Goal: Task Accomplishment & Management: Use online tool/utility

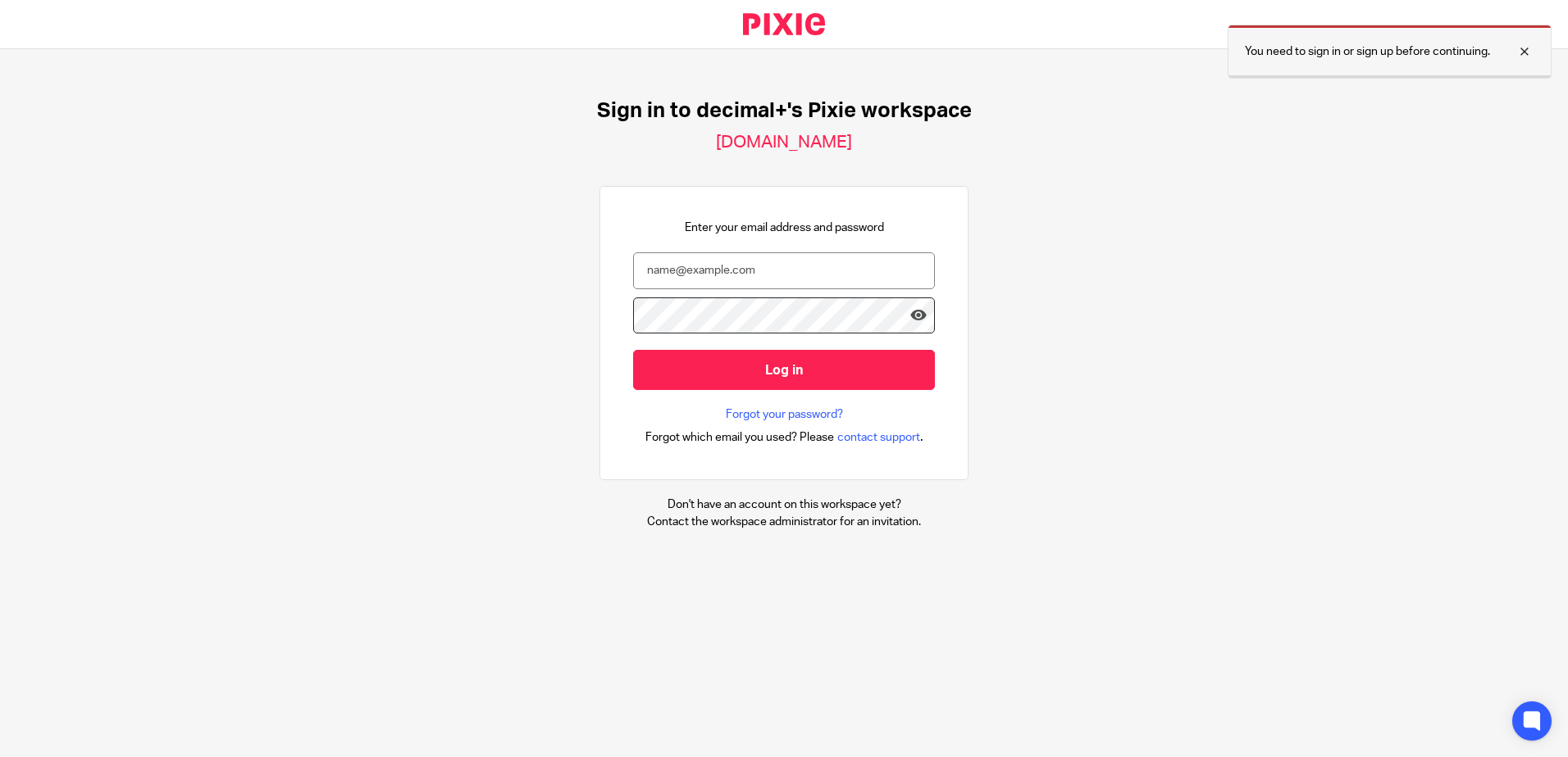
click at [1521, 46] on div at bounding box center [1511, 51] width 44 height 20
click at [883, 272] on input "email" at bounding box center [784, 271] width 302 height 37
type input "carly@decimalplus.co.uk"
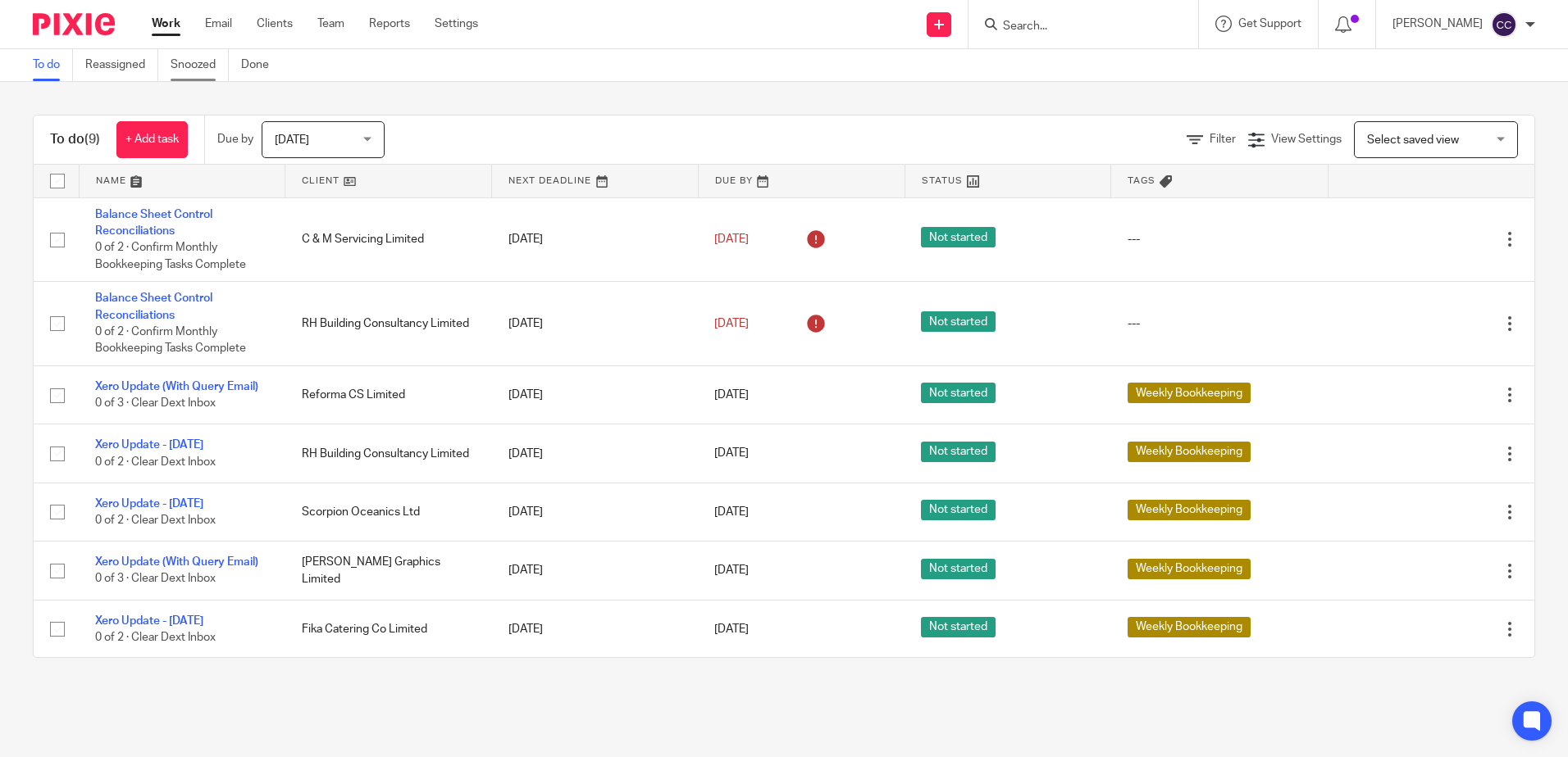
click at [193, 66] on link "Snoozed" at bounding box center [199, 65] width 58 height 32
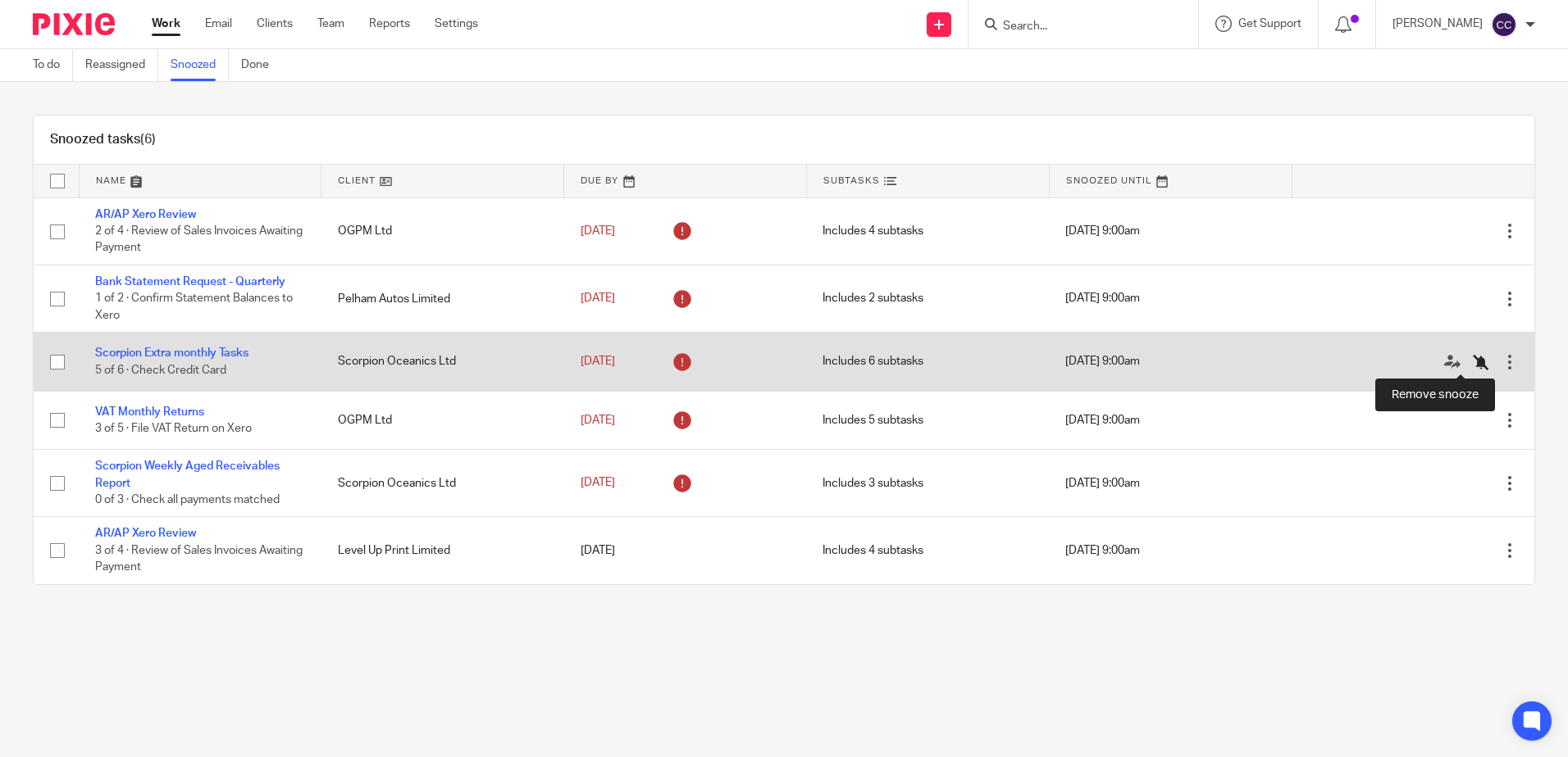
click at [1472, 363] on icon at bounding box center [1480, 362] width 16 height 16
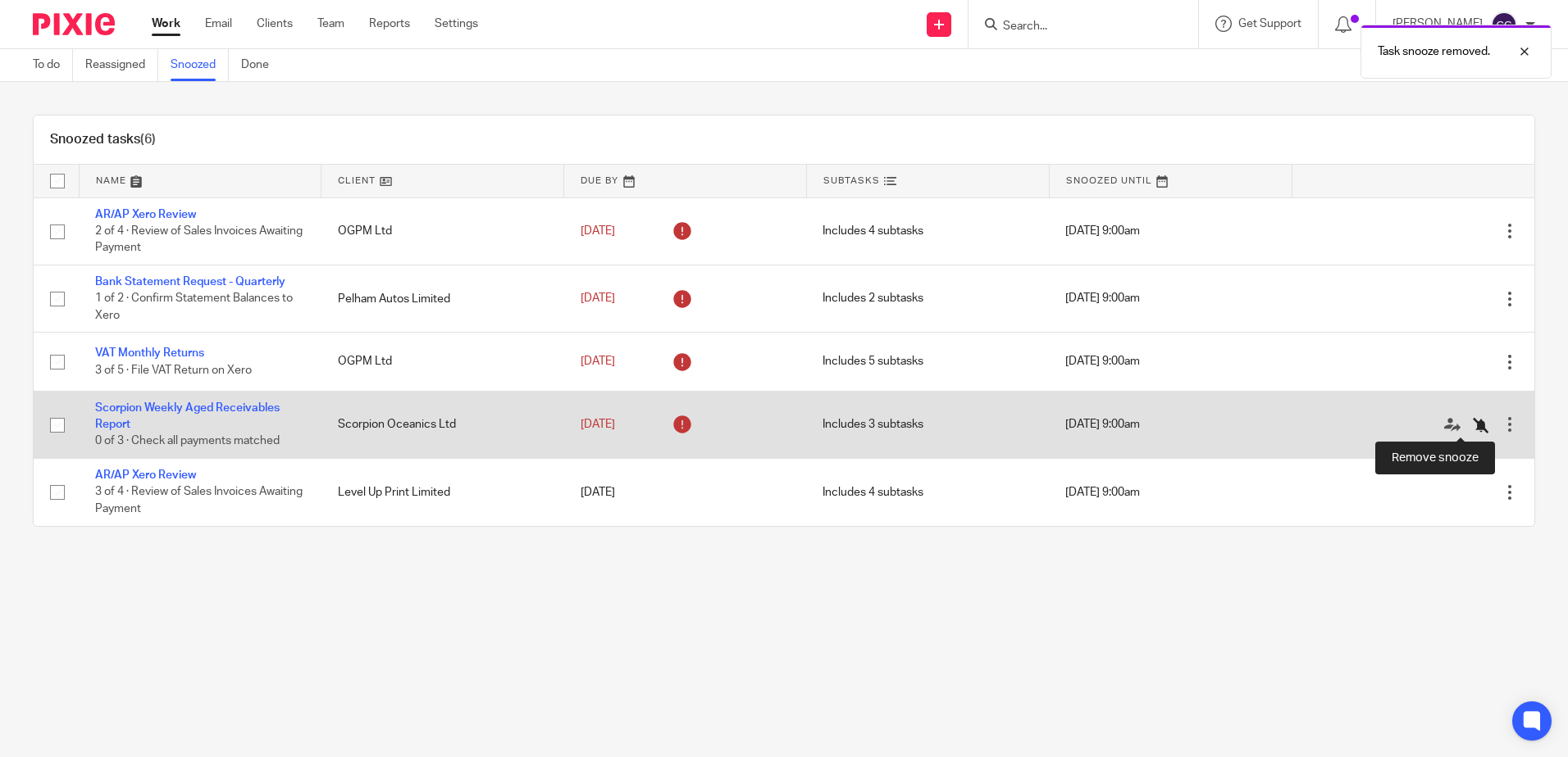
click at [1472, 422] on icon at bounding box center [1480, 425] width 16 height 16
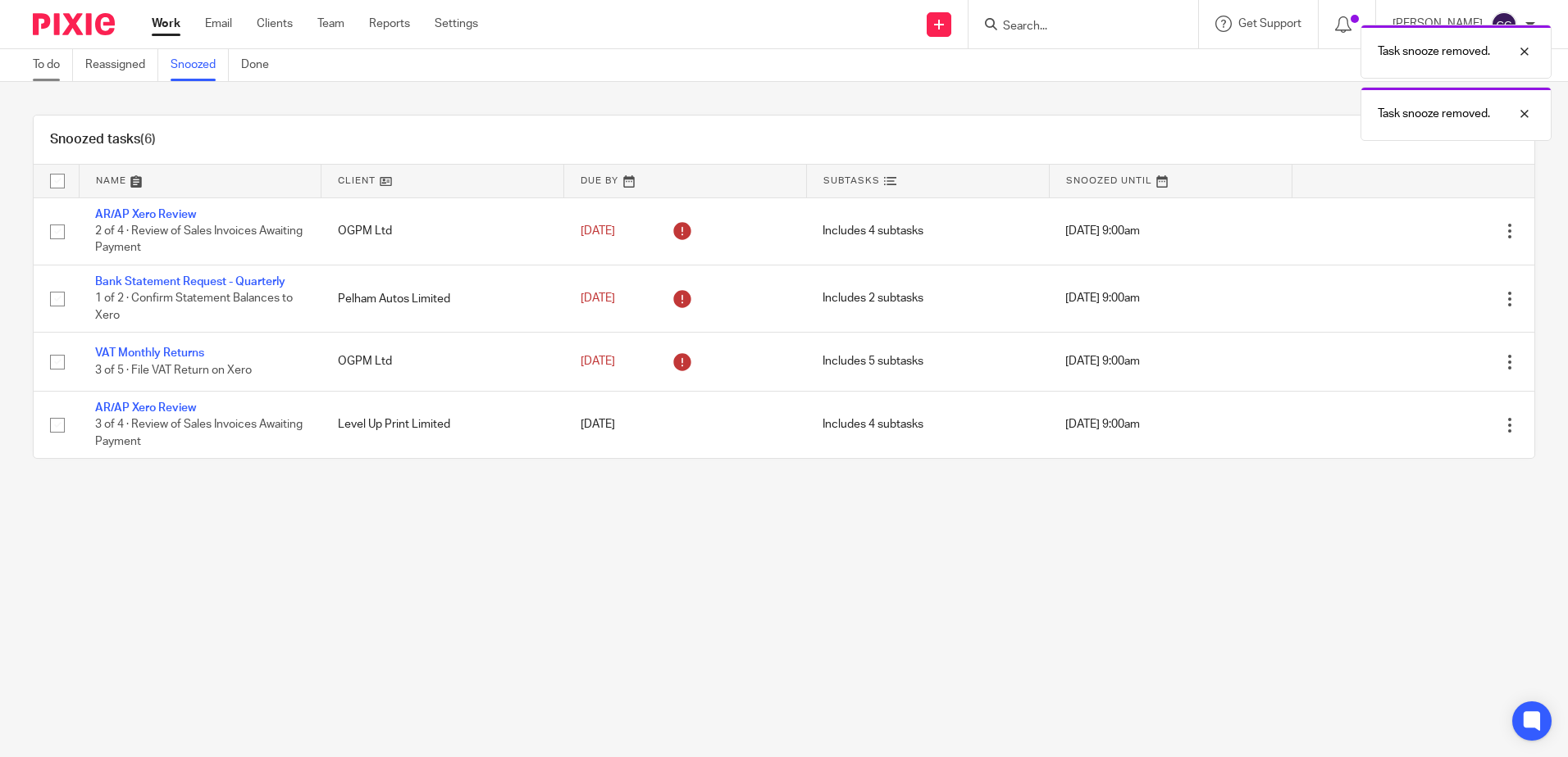
click at [45, 59] on link "To do" at bounding box center [53, 65] width 41 height 32
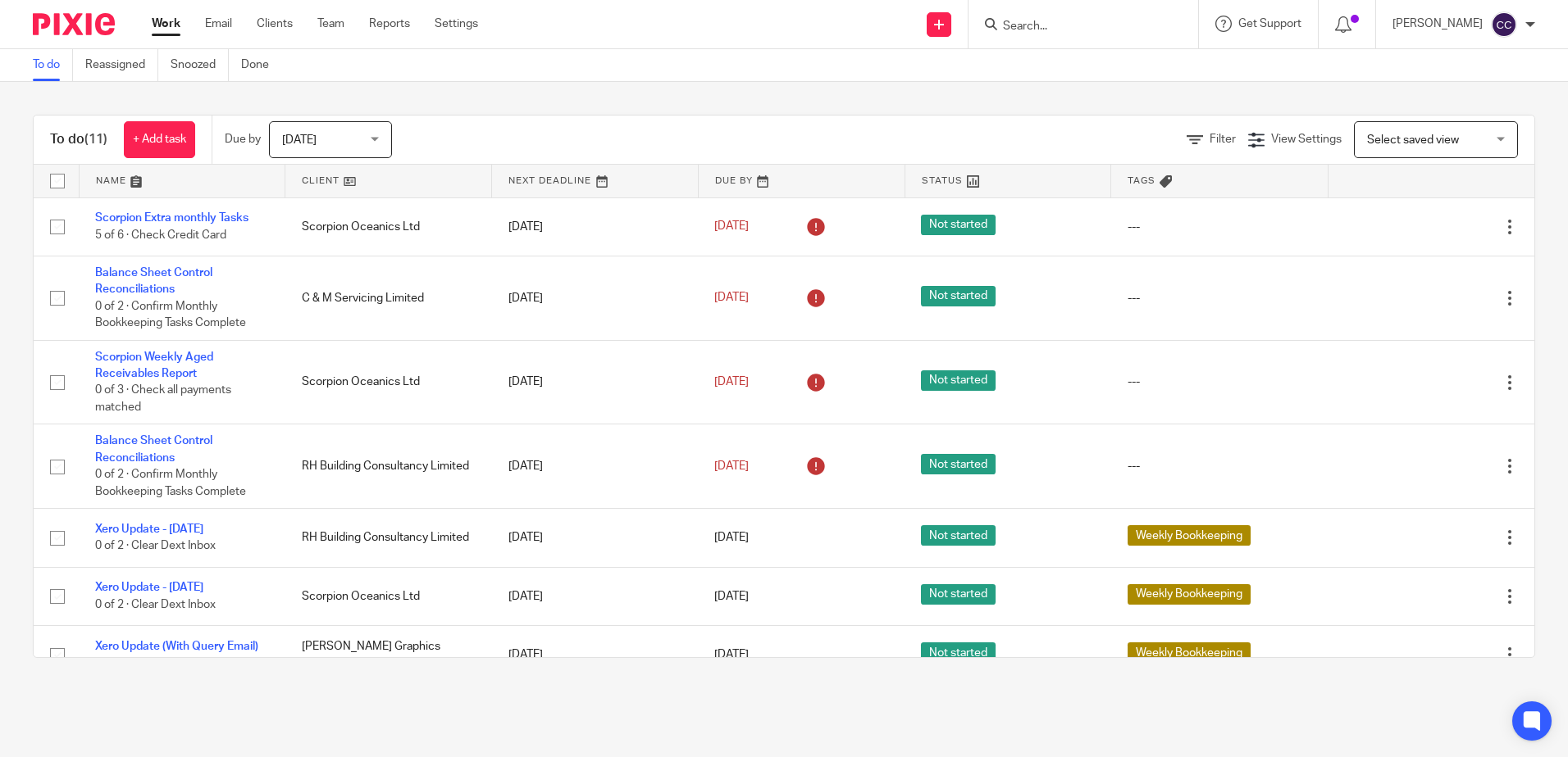
click at [315, 187] on link at bounding box center [388, 181] width 206 height 33
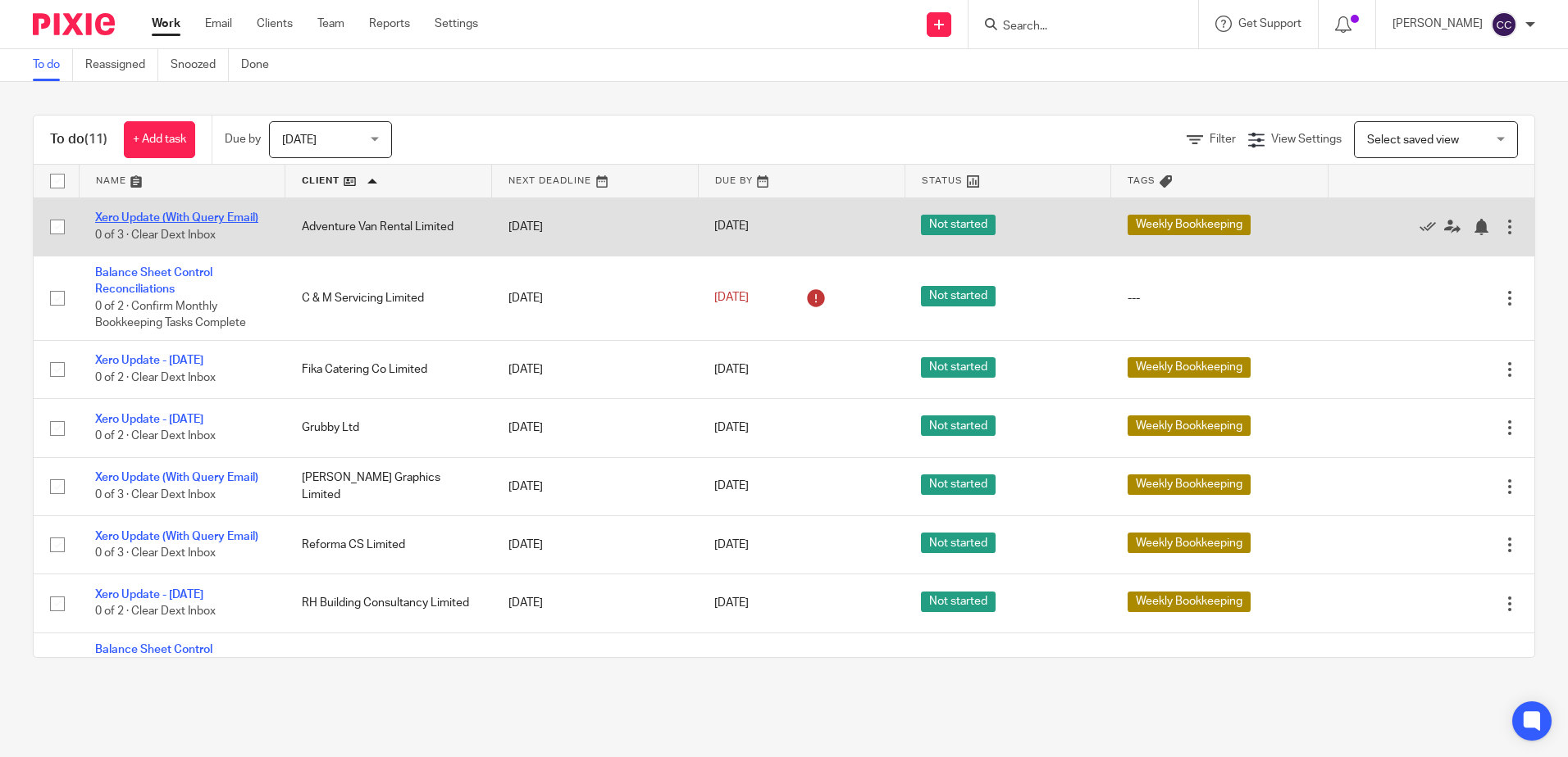
click at [229, 217] on link "Xero Update (With Query Email)" at bounding box center [176, 217] width 163 height 11
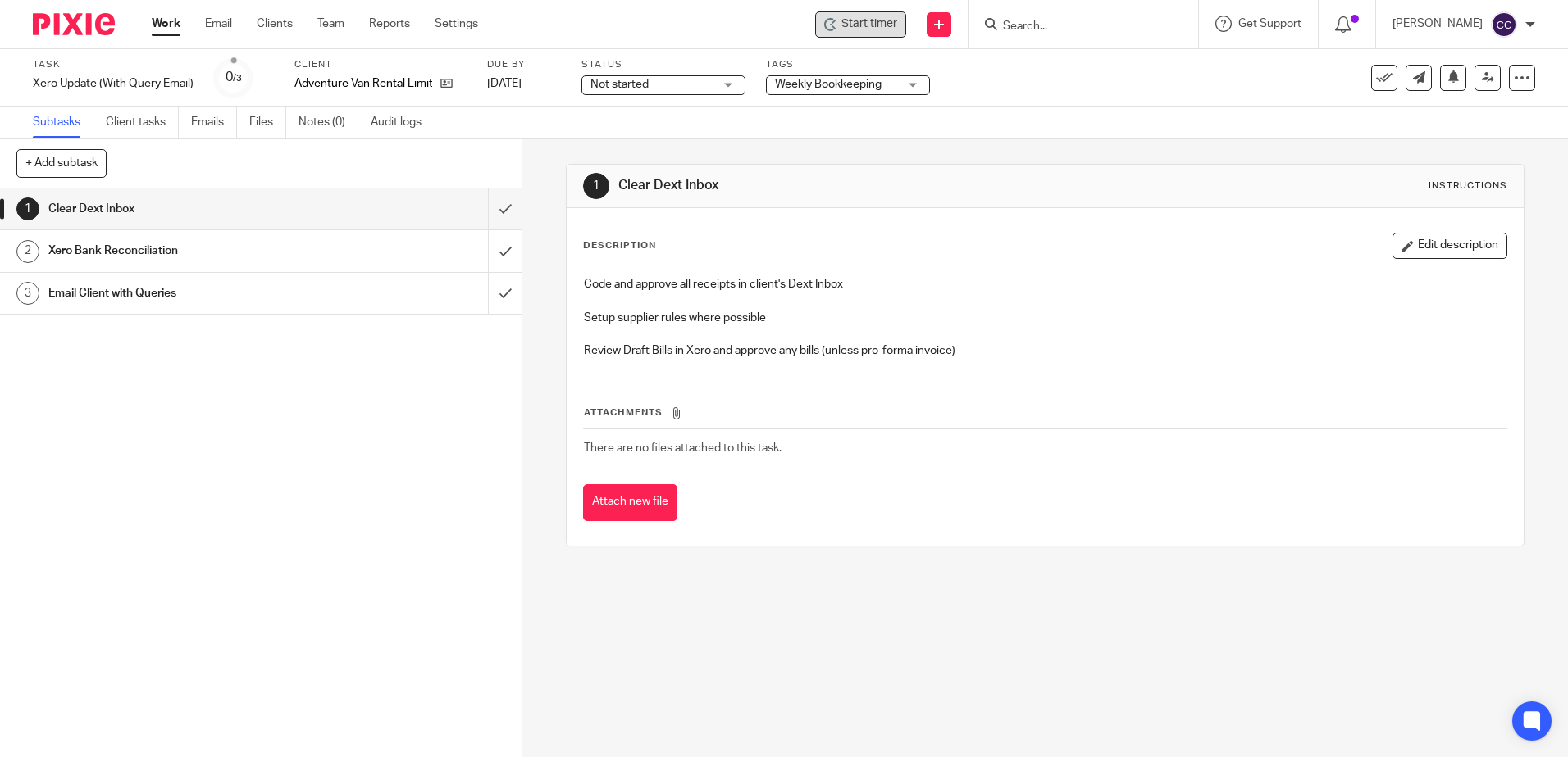
click at [884, 28] on span "Start timer" at bounding box center [869, 24] width 56 height 17
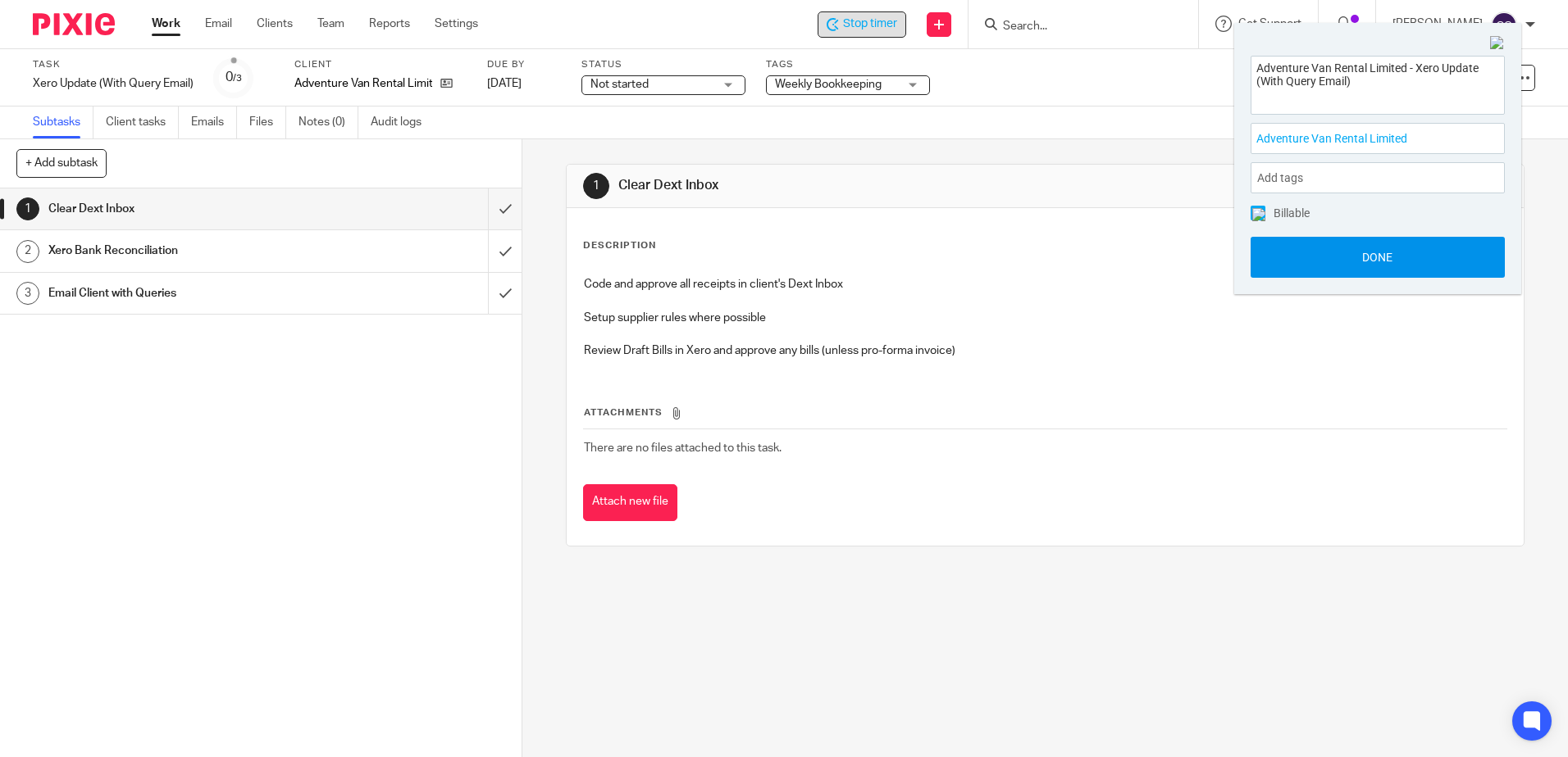
drag, startPoint x: 1407, startPoint y: 248, endPoint x: 1301, endPoint y: 248, distance: 106.0
click at [1407, 248] on button "Done" at bounding box center [1377, 258] width 254 height 41
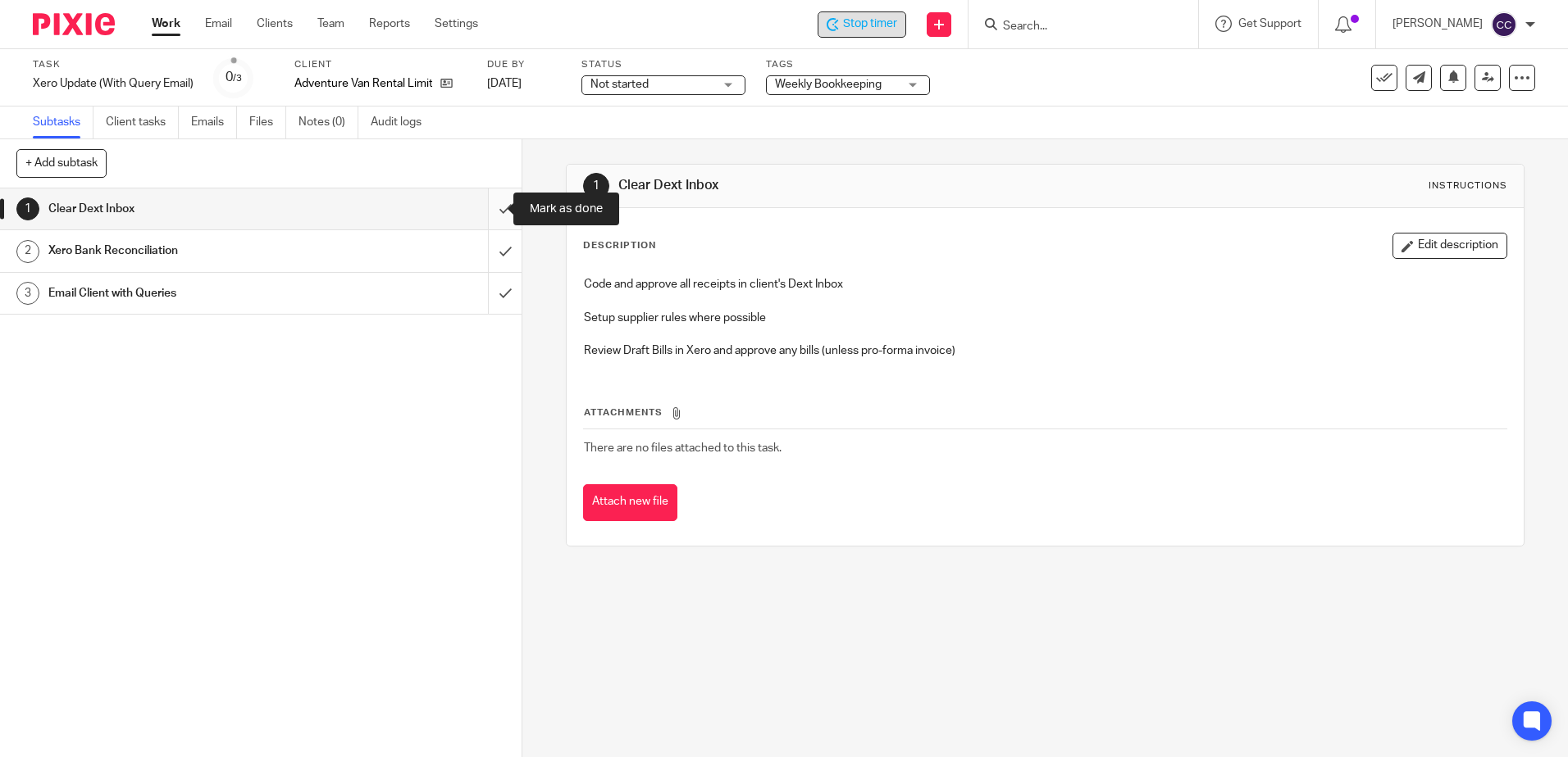
click at [490, 207] on input "submit" at bounding box center [260, 210] width 522 height 41
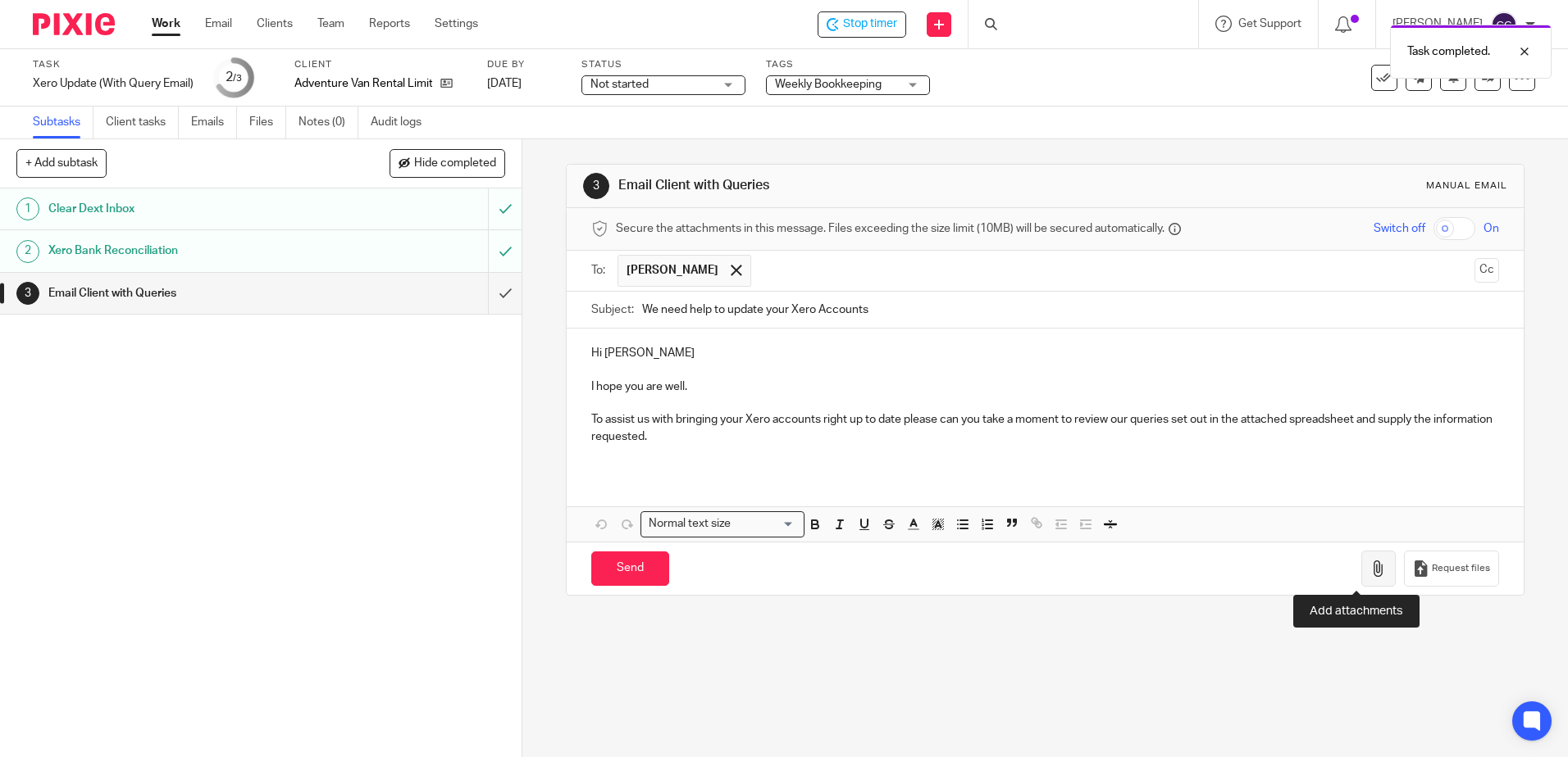
click at [1370, 566] on icon "button" at bounding box center [1377, 568] width 16 height 16
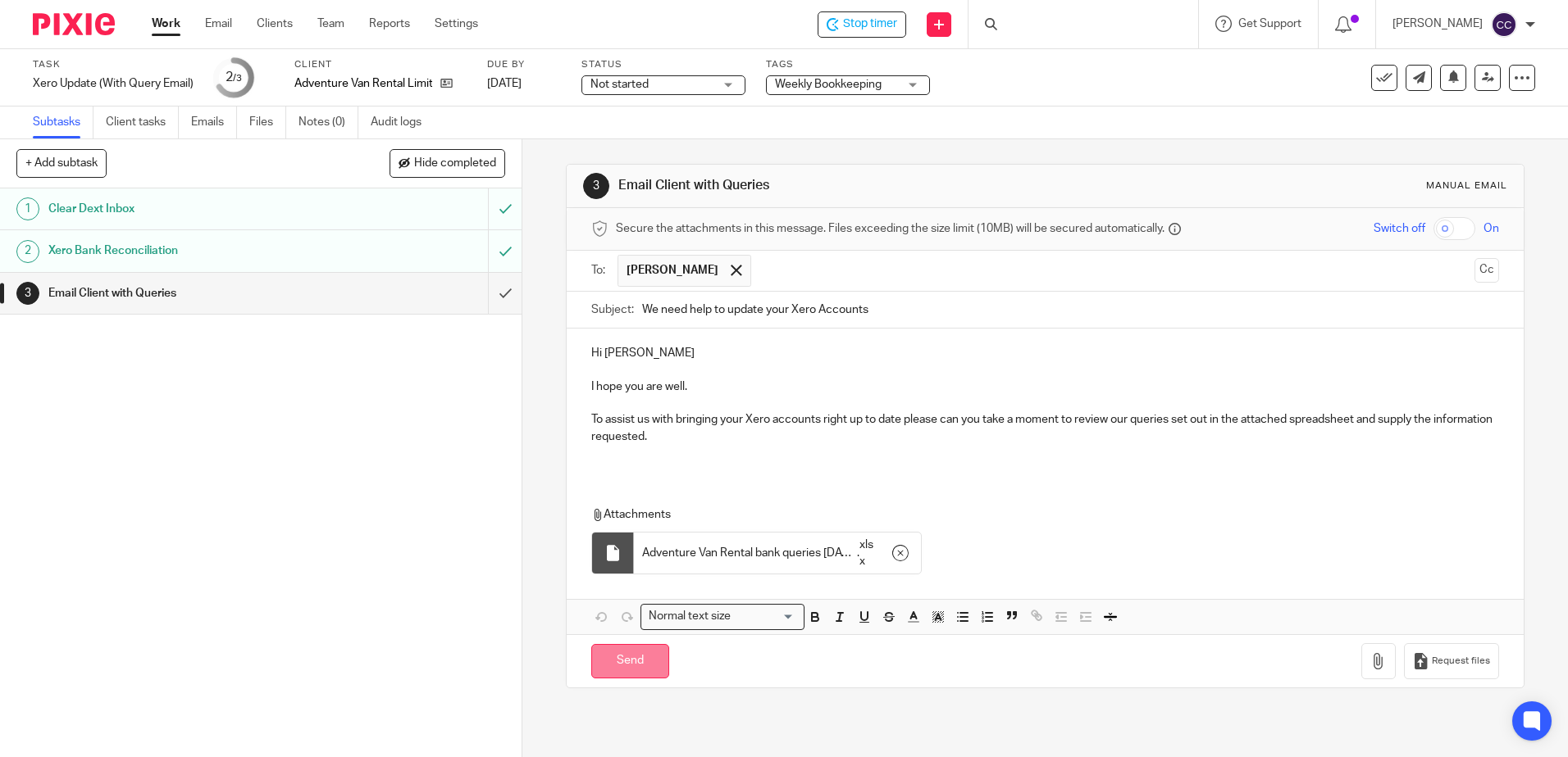
click at [606, 665] on input "Send" at bounding box center [630, 661] width 78 height 35
type input "Sent"
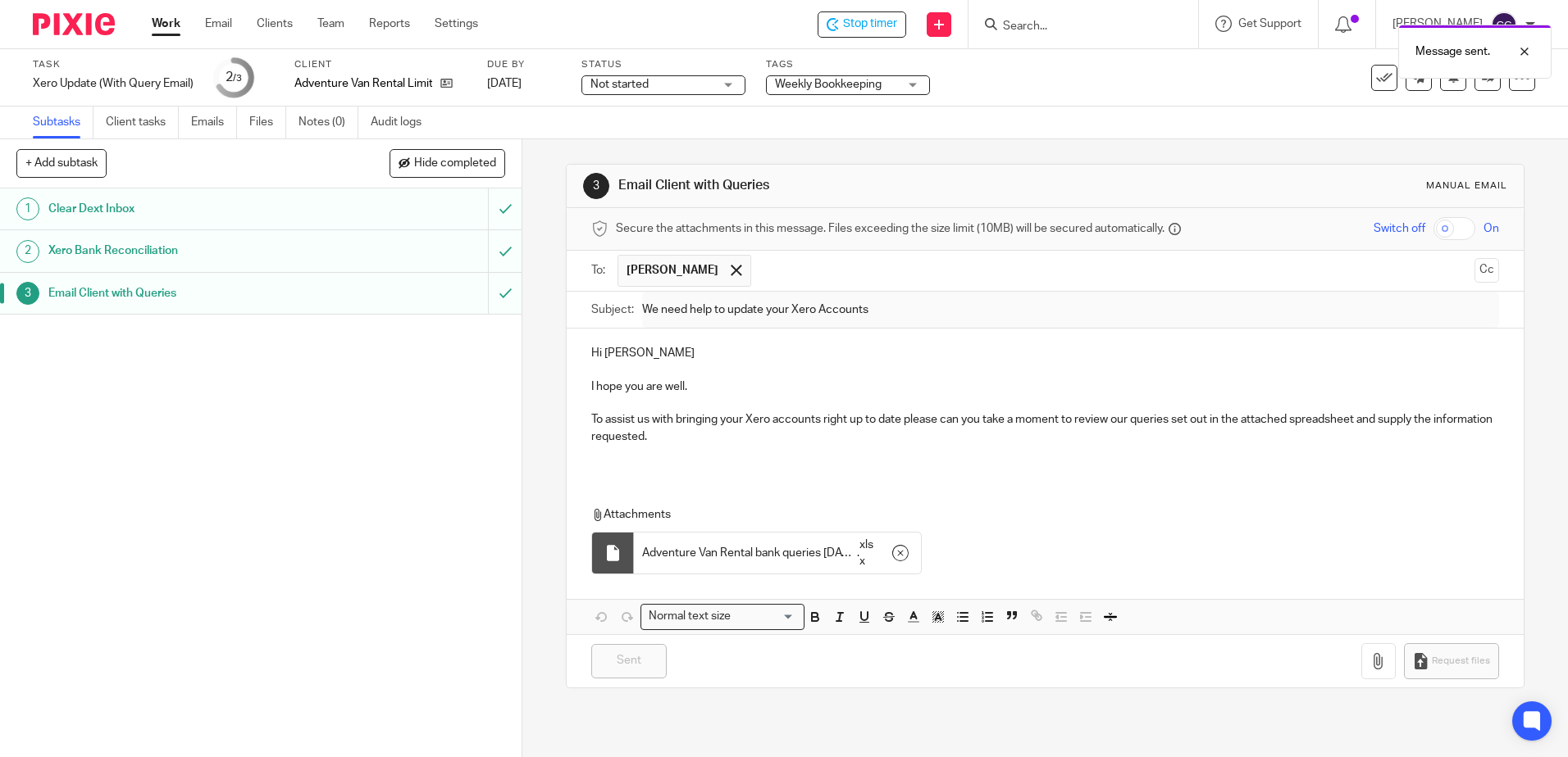
click at [168, 21] on link "Work" at bounding box center [166, 23] width 28 height 16
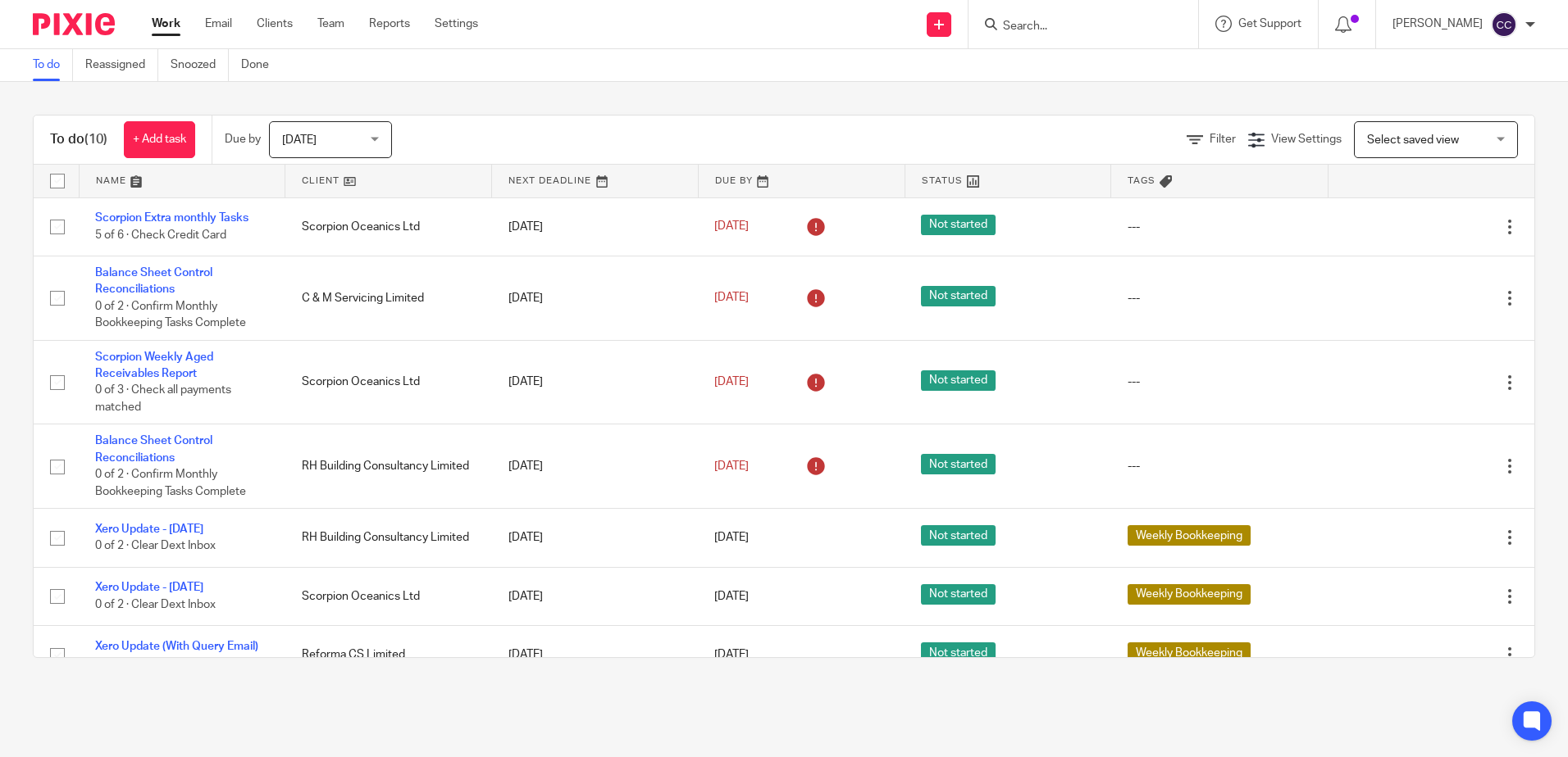
click at [304, 181] on link at bounding box center [388, 181] width 206 height 33
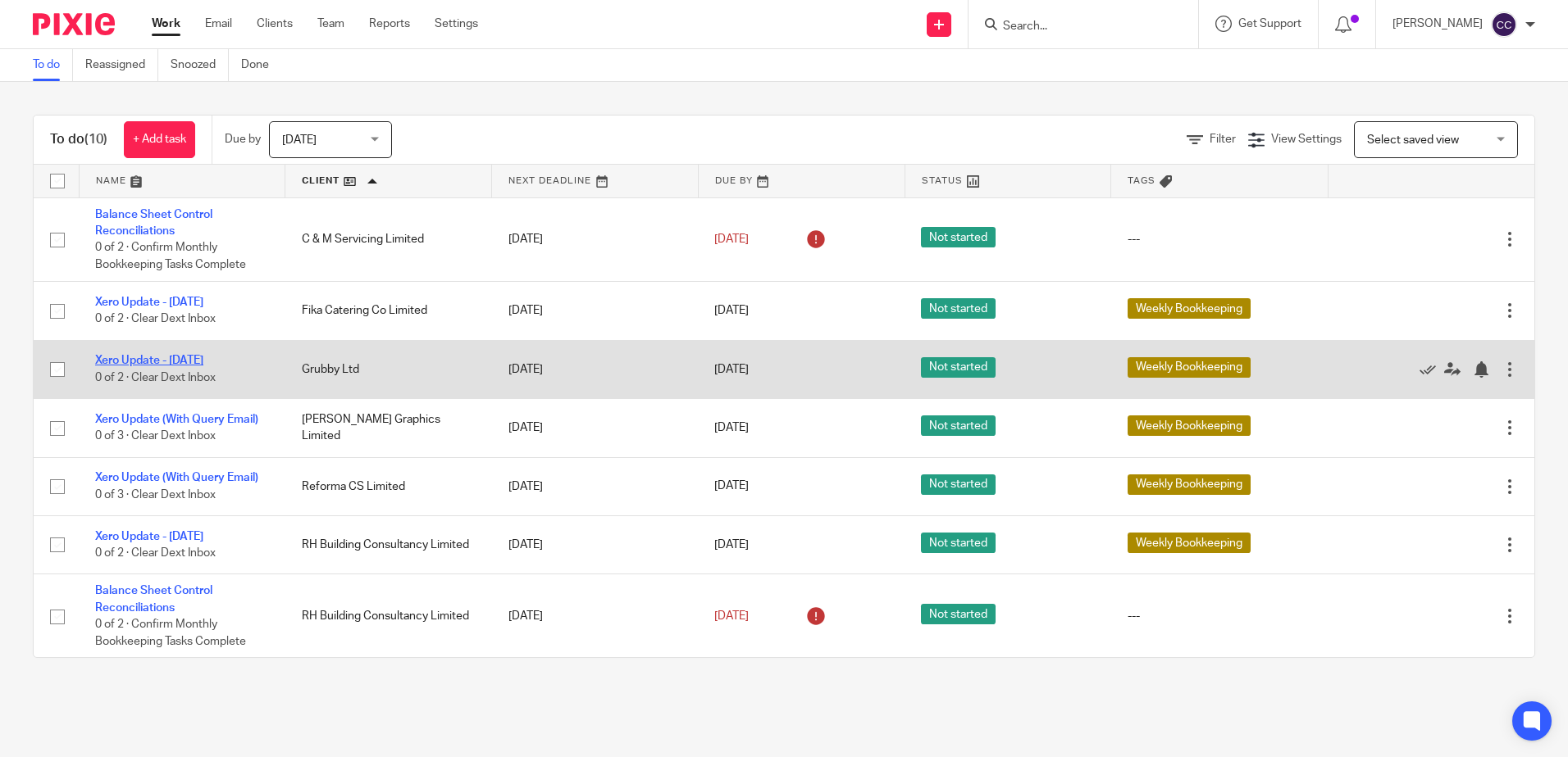
click at [160, 361] on link "Xero Update - [DATE]" at bounding box center [148, 360] width 108 height 11
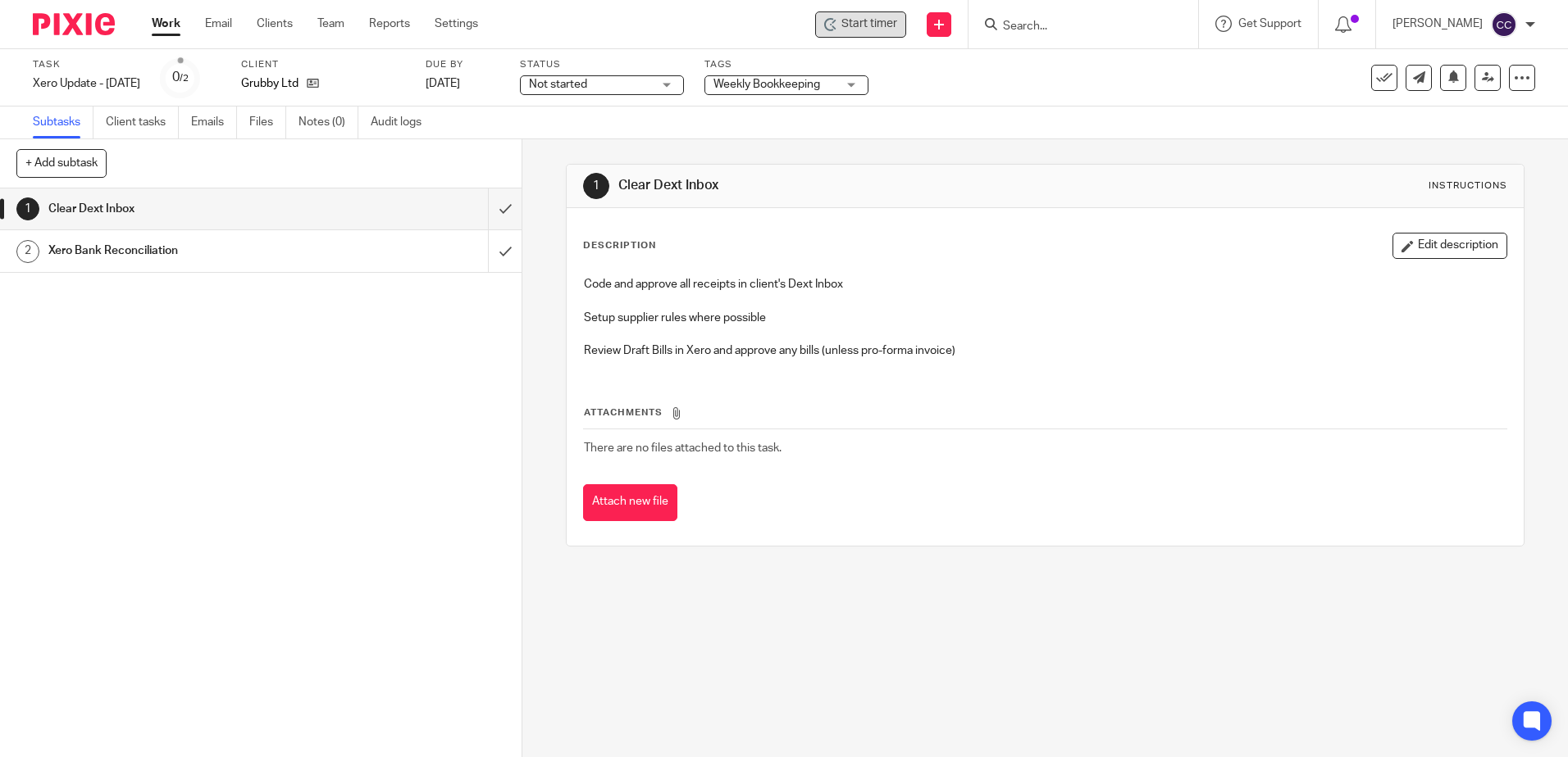
click at [883, 25] on span "Start timer" at bounding box center [869, 24] width 56 height 17
click at [886, 28] on span "Start timer" at bounding box center [869, 24] width 56 height 17
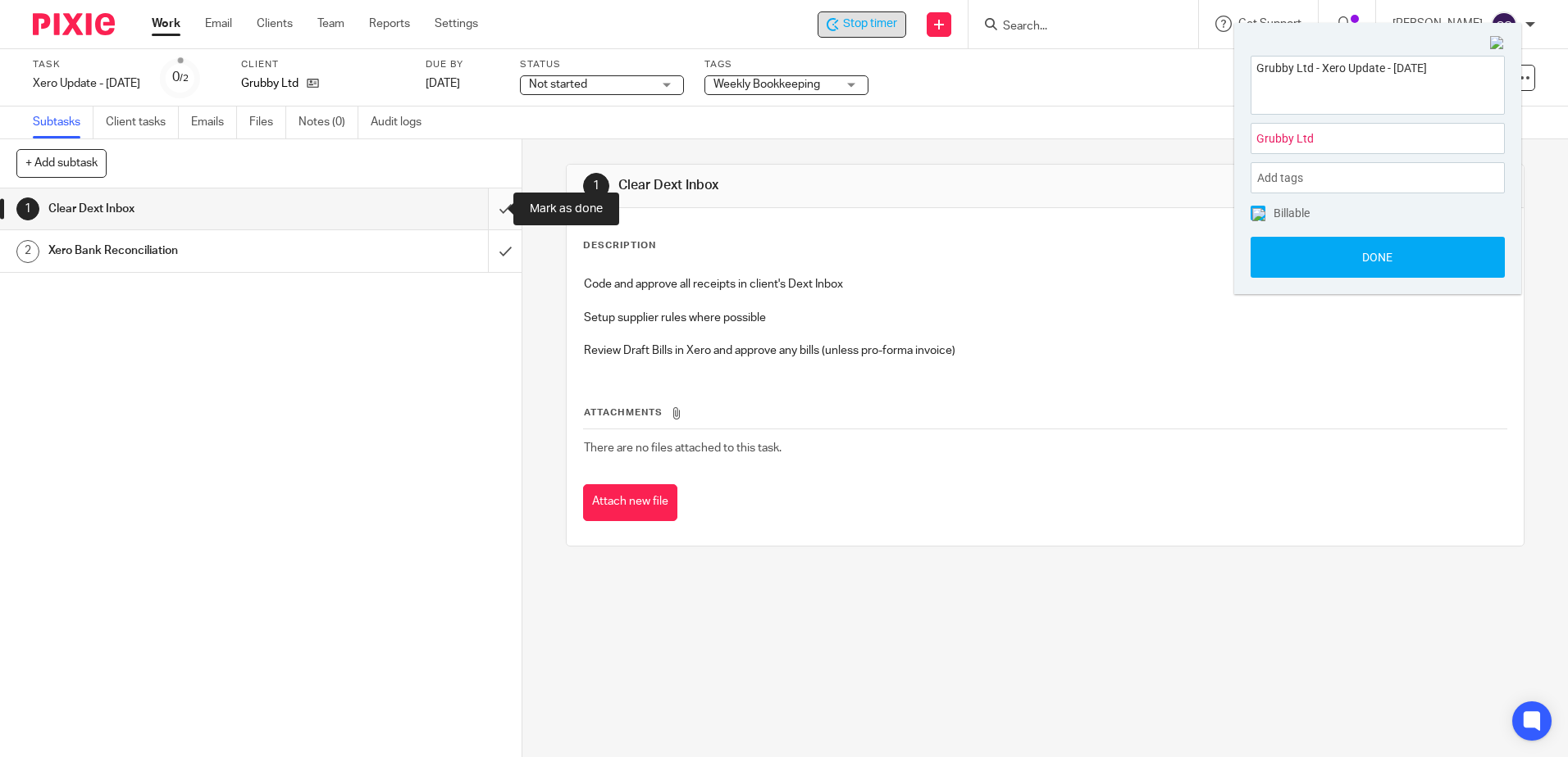
click at [488, 210] on input "submit" at bounding box center [260, 210] width 522 height 41
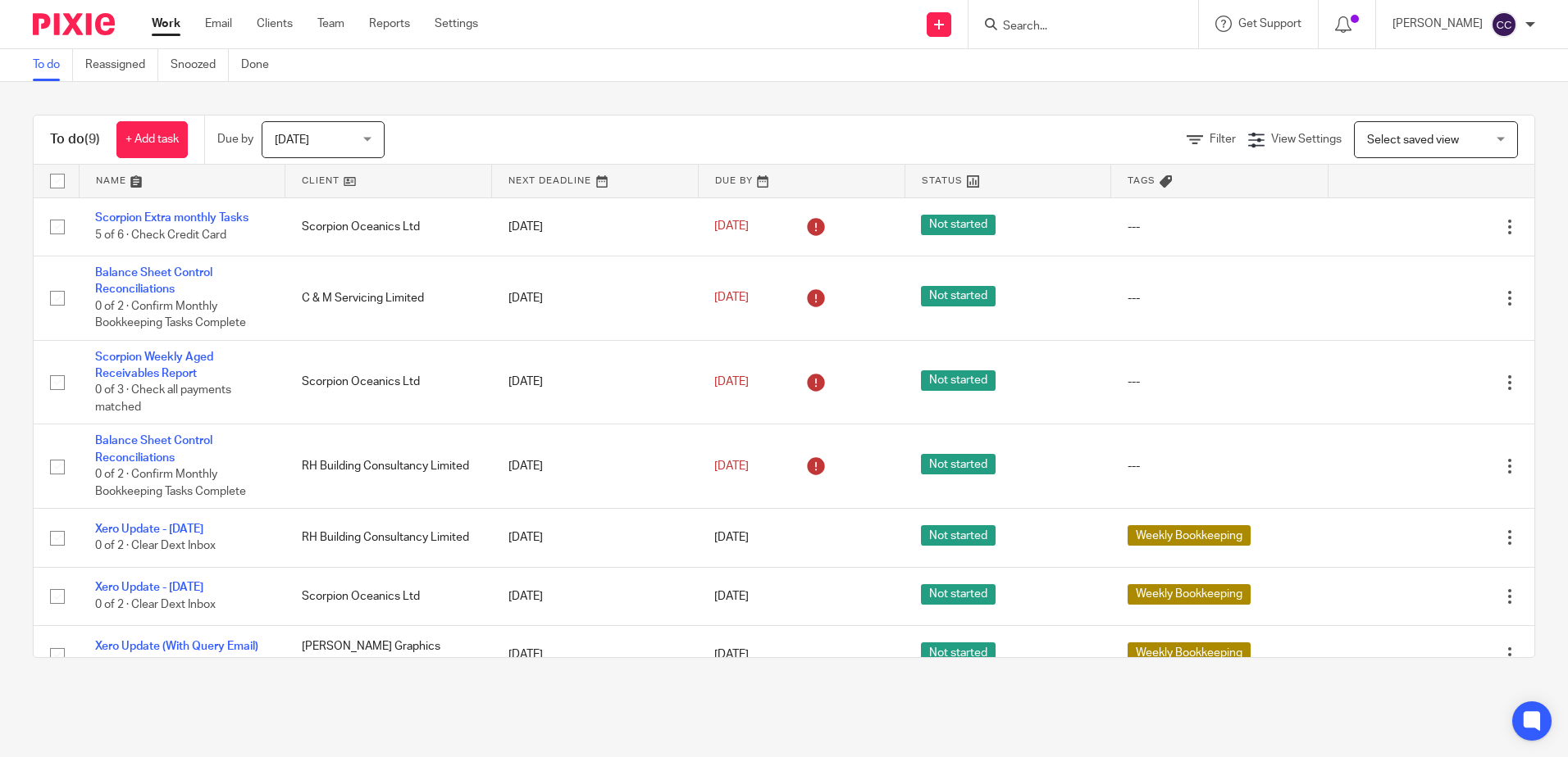
click at [310, 181] on link at bounding box center [388, 181] width 206 height 33
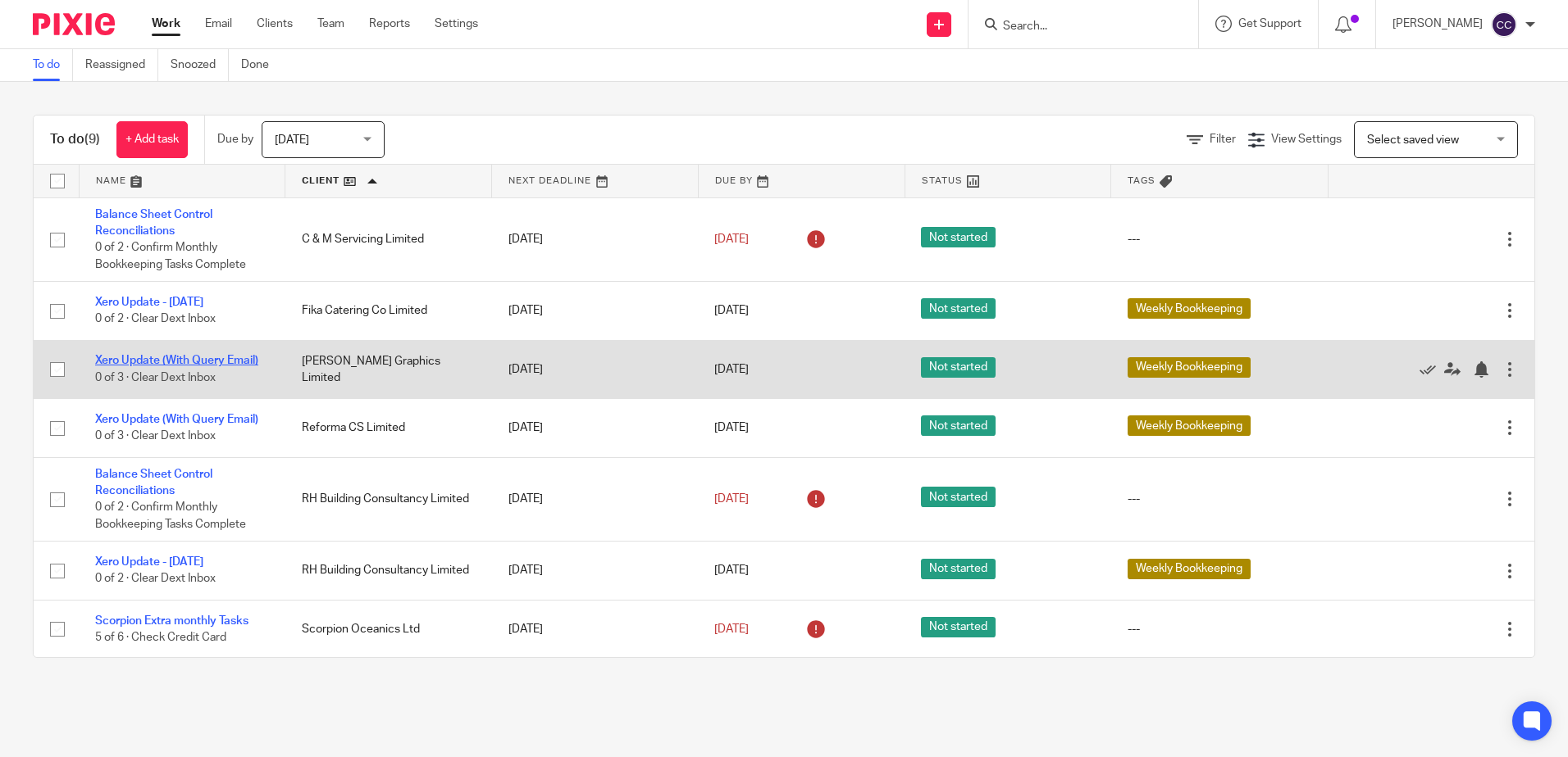
click at [192, 361] on link "Xero Update (With Query Email)" at bounding box center [176, 360] width 163 height 11
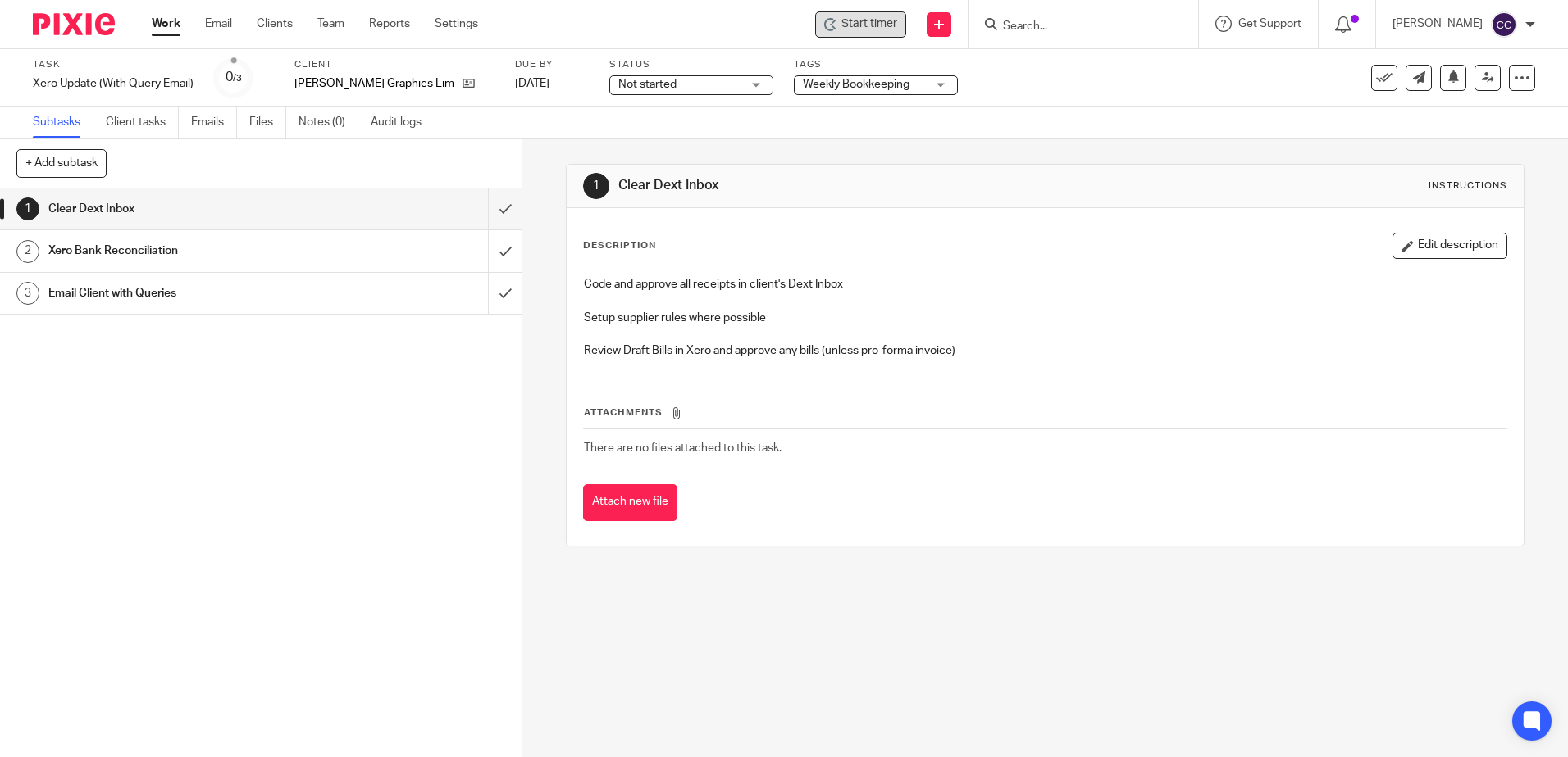
click at [839, 23] on div "Start timer" at bounding box center [861, 24] width 91 height 26
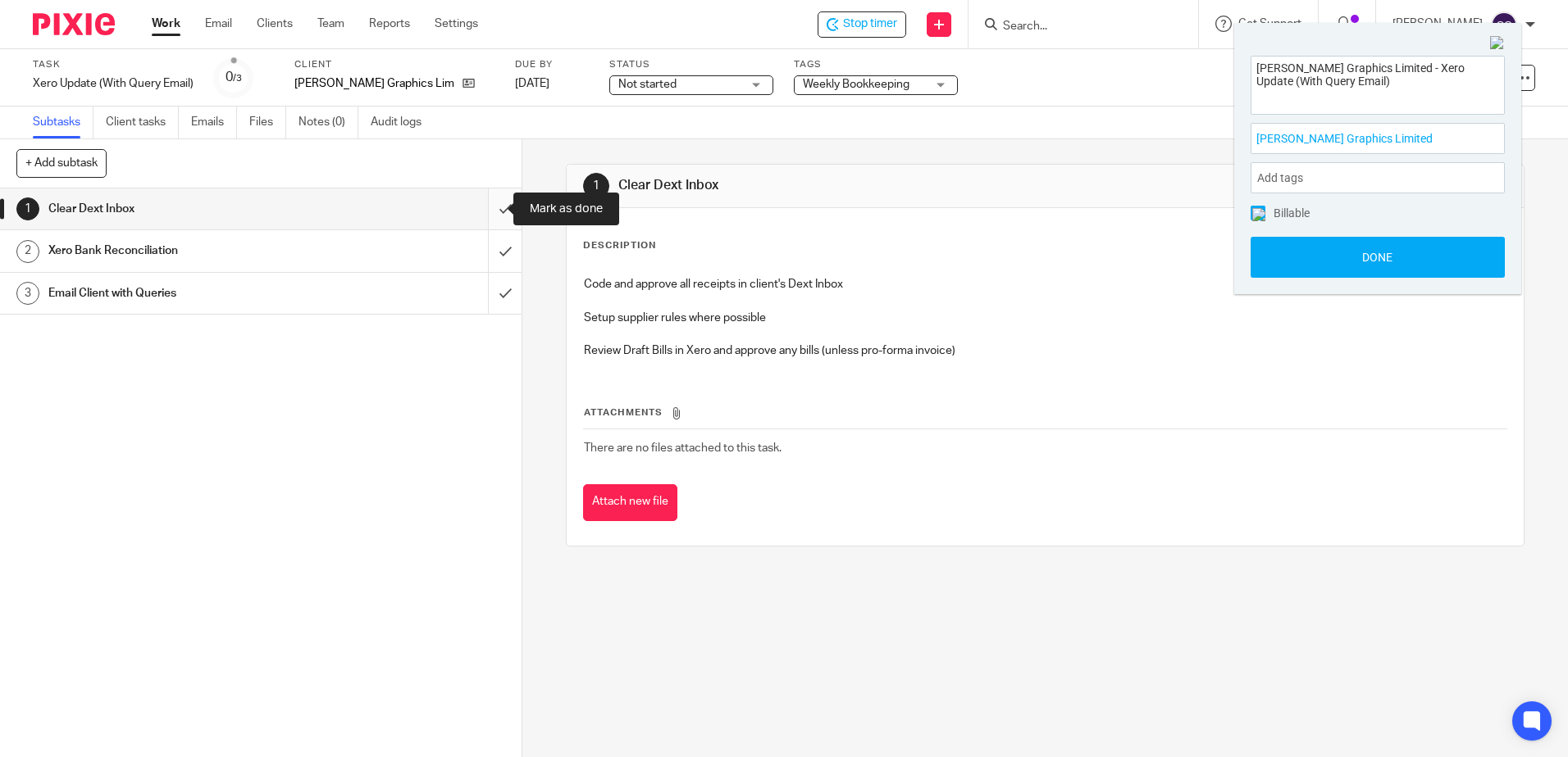
click at [490, 208] on input "submit" at bounding box center [260, 210] width 522 height 41
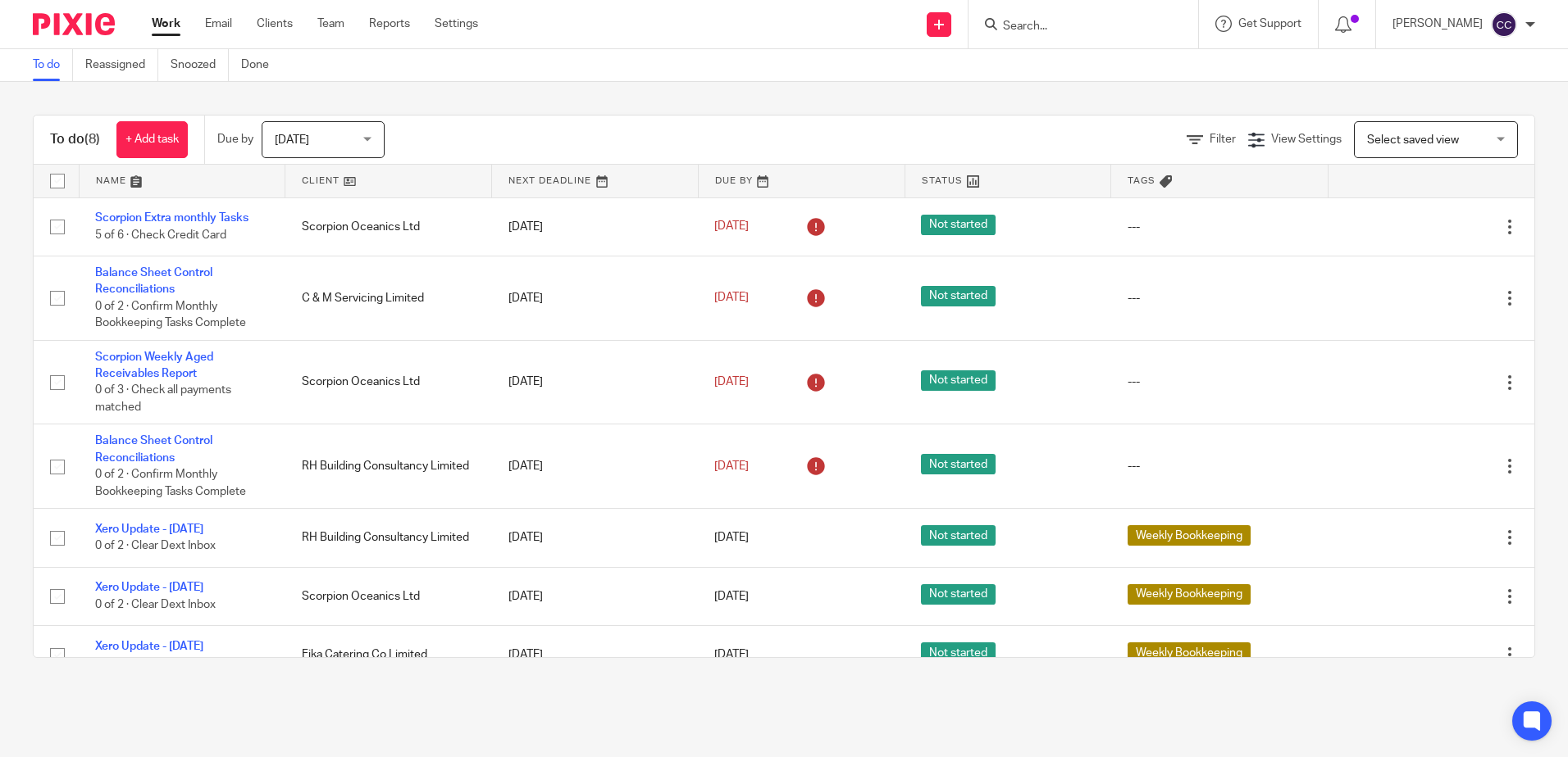
click at [317, 186] on link at bounding box center [388, 181] width 206 height 33
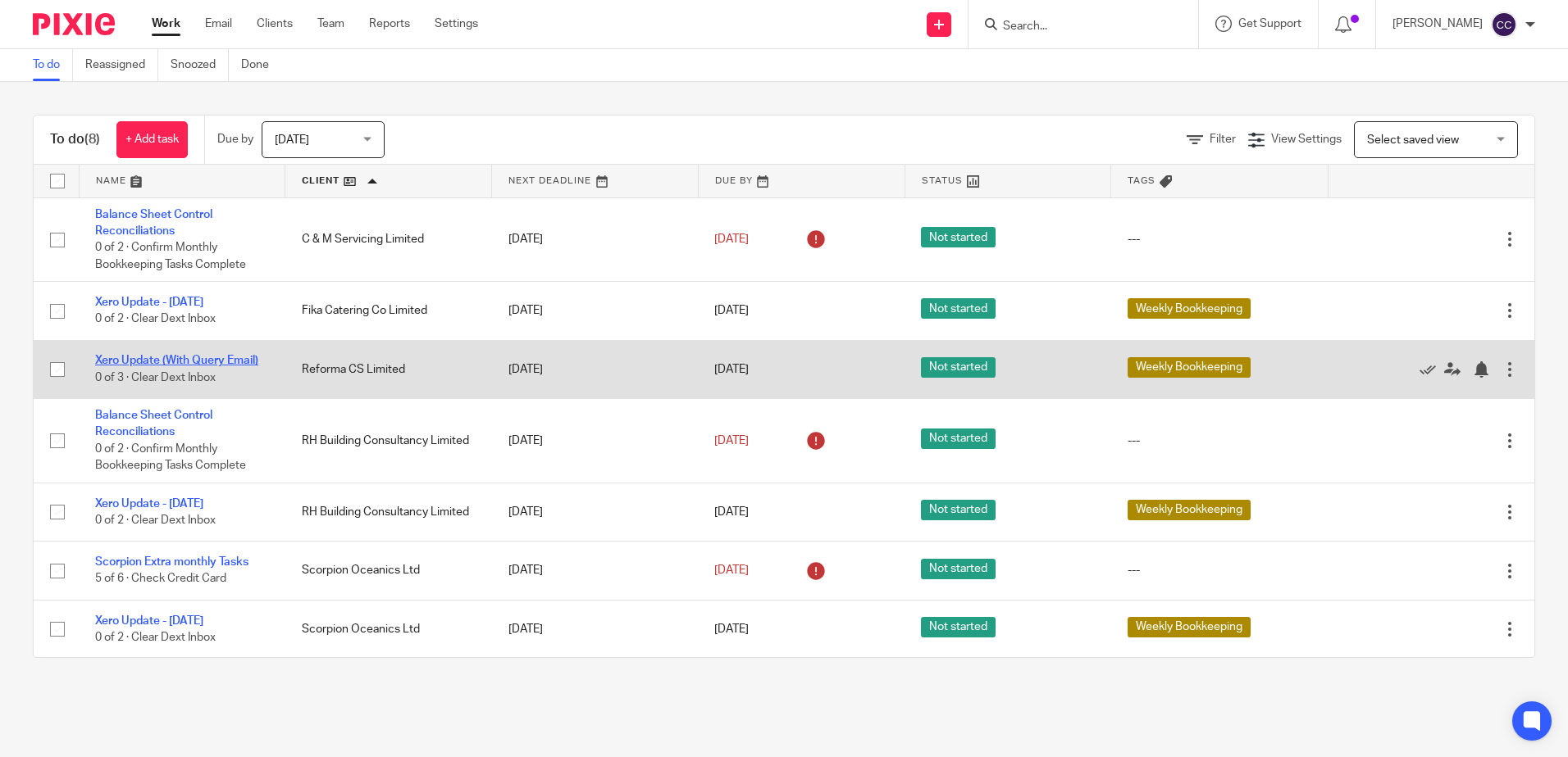
click at [154, 360] on link "Xero Update (With Query Email)" at bounding box center [176, 360] width 163 height 11
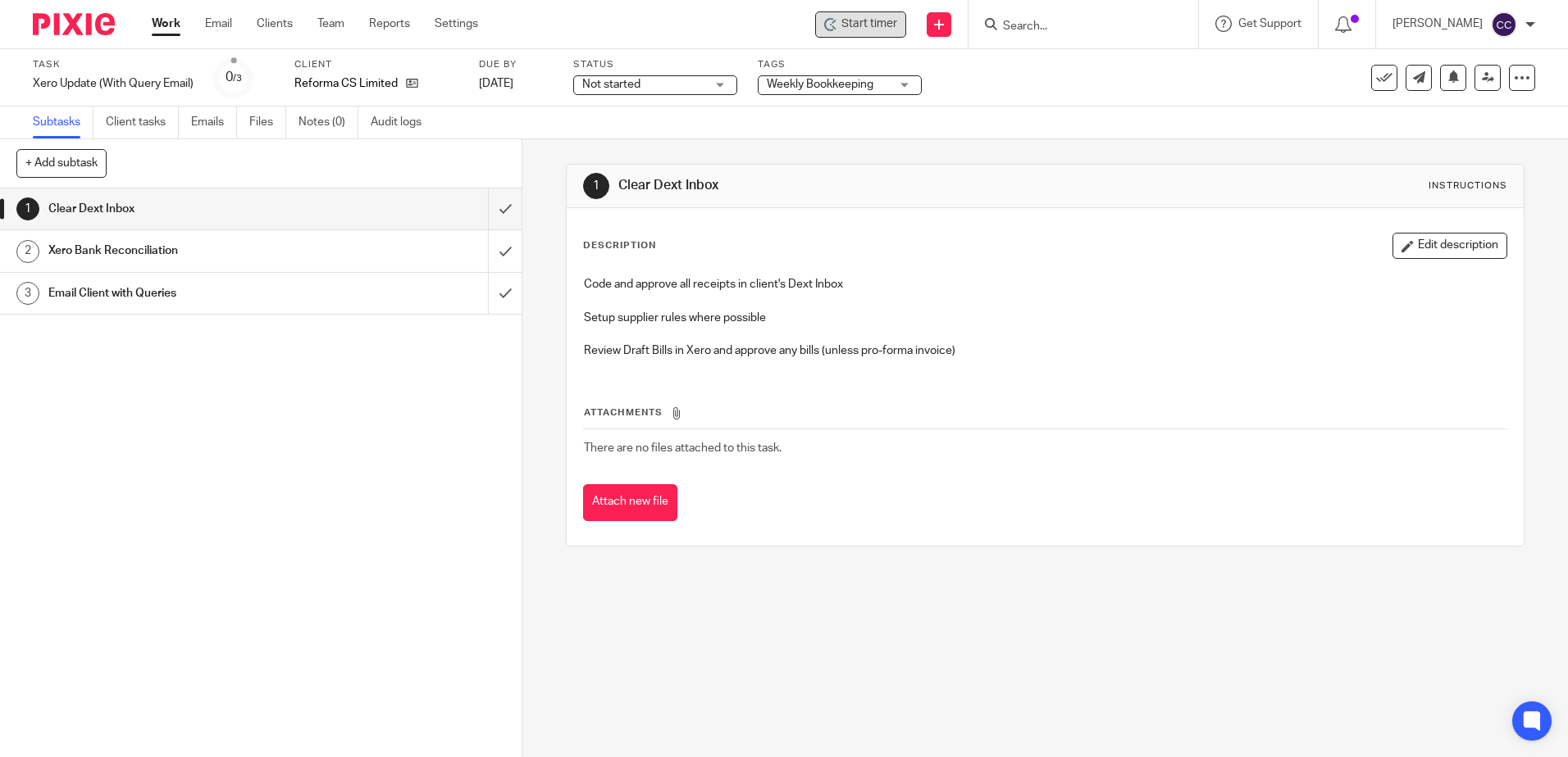
click at [891, 30] on span "Start timer" at bounding box center [869, 24] width 56 height 17
click at [877, 25] on span "Start timer" at bounding box center [869, 24] width 56 height 17
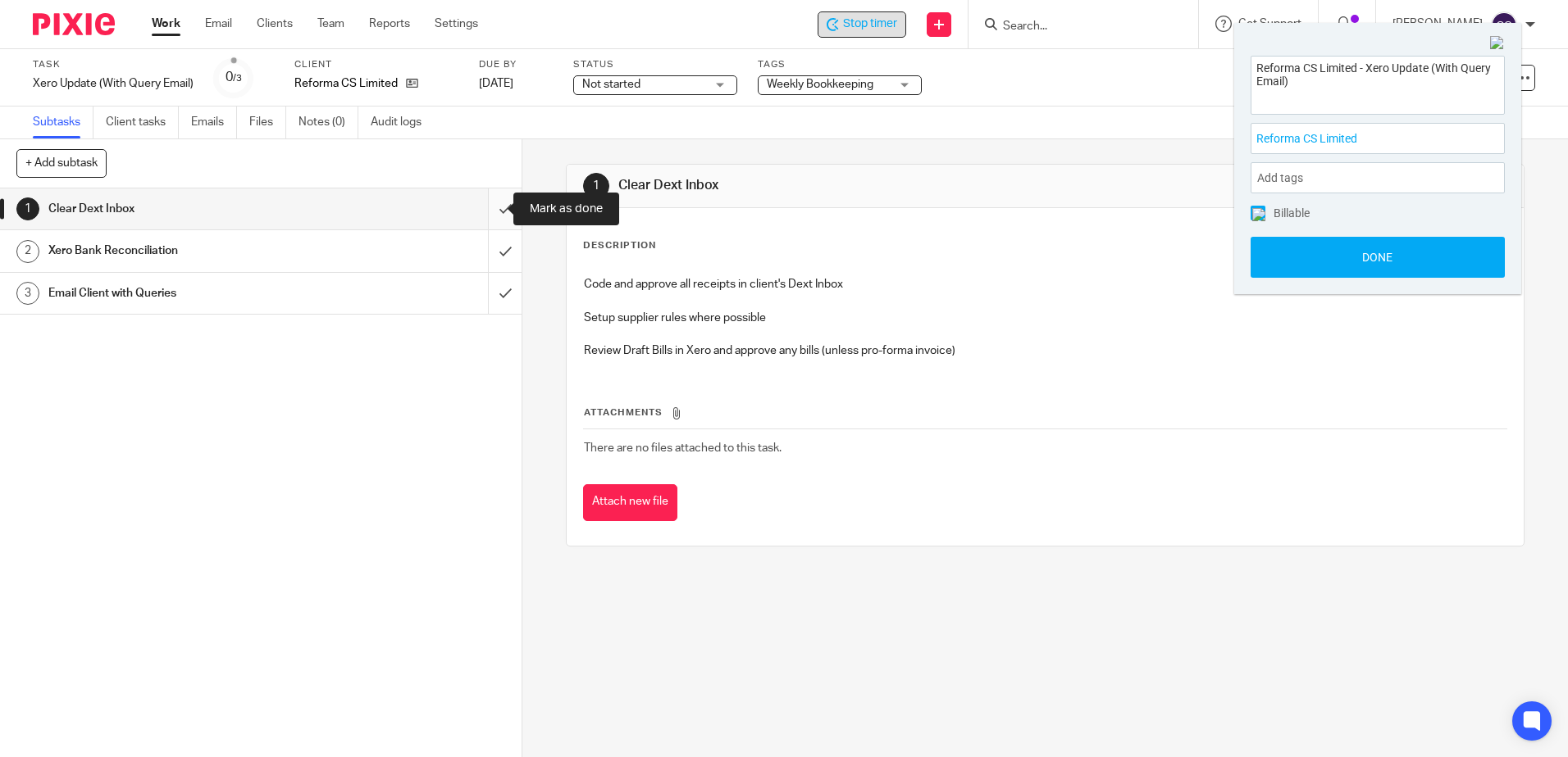
click at [492, 209] on input "submit" at bounding box center [260, 210] width 522 height 41
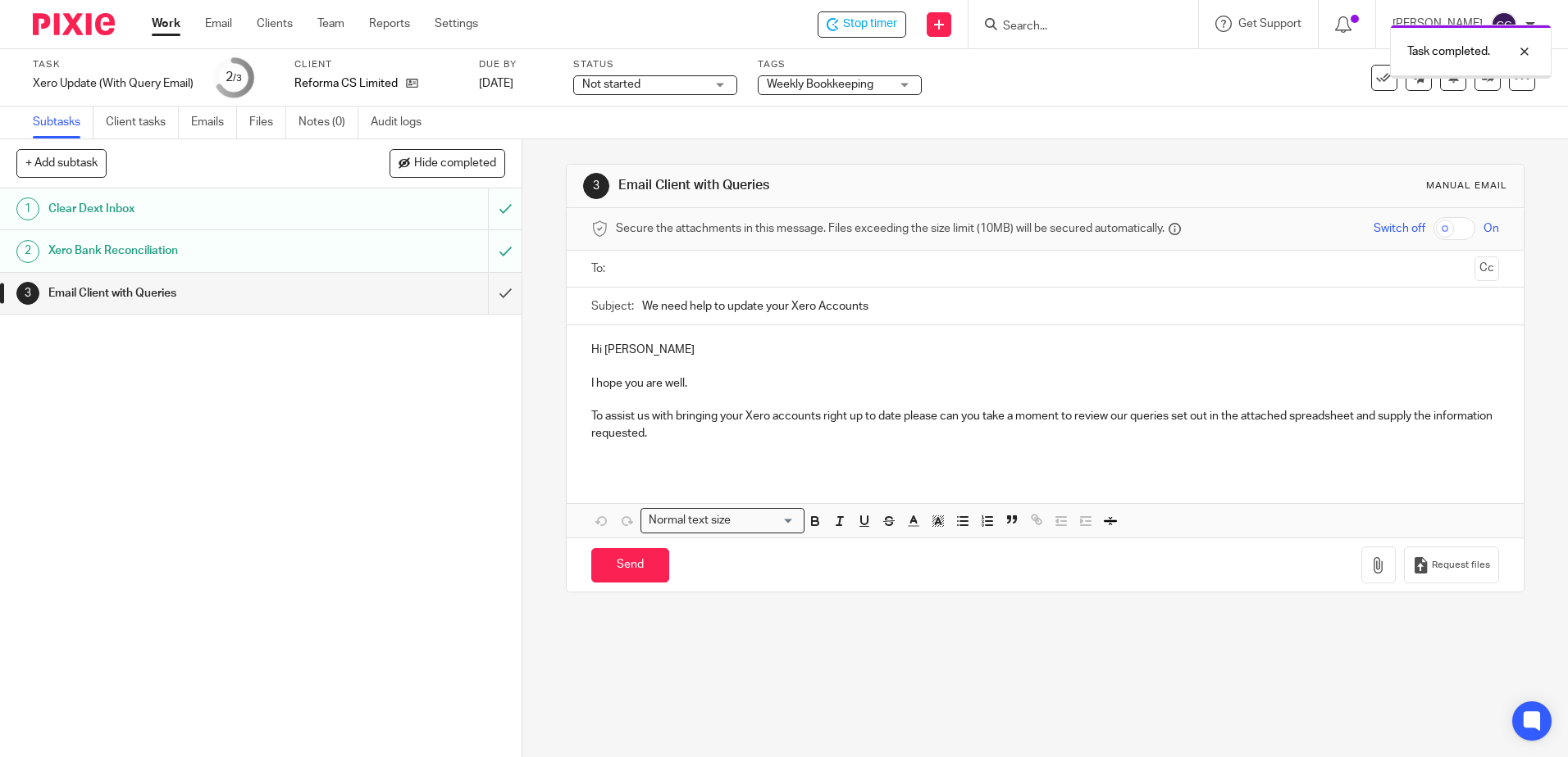
click at [691, 266] on input "text" at bounding box center [1044, 269] width 845 height 19
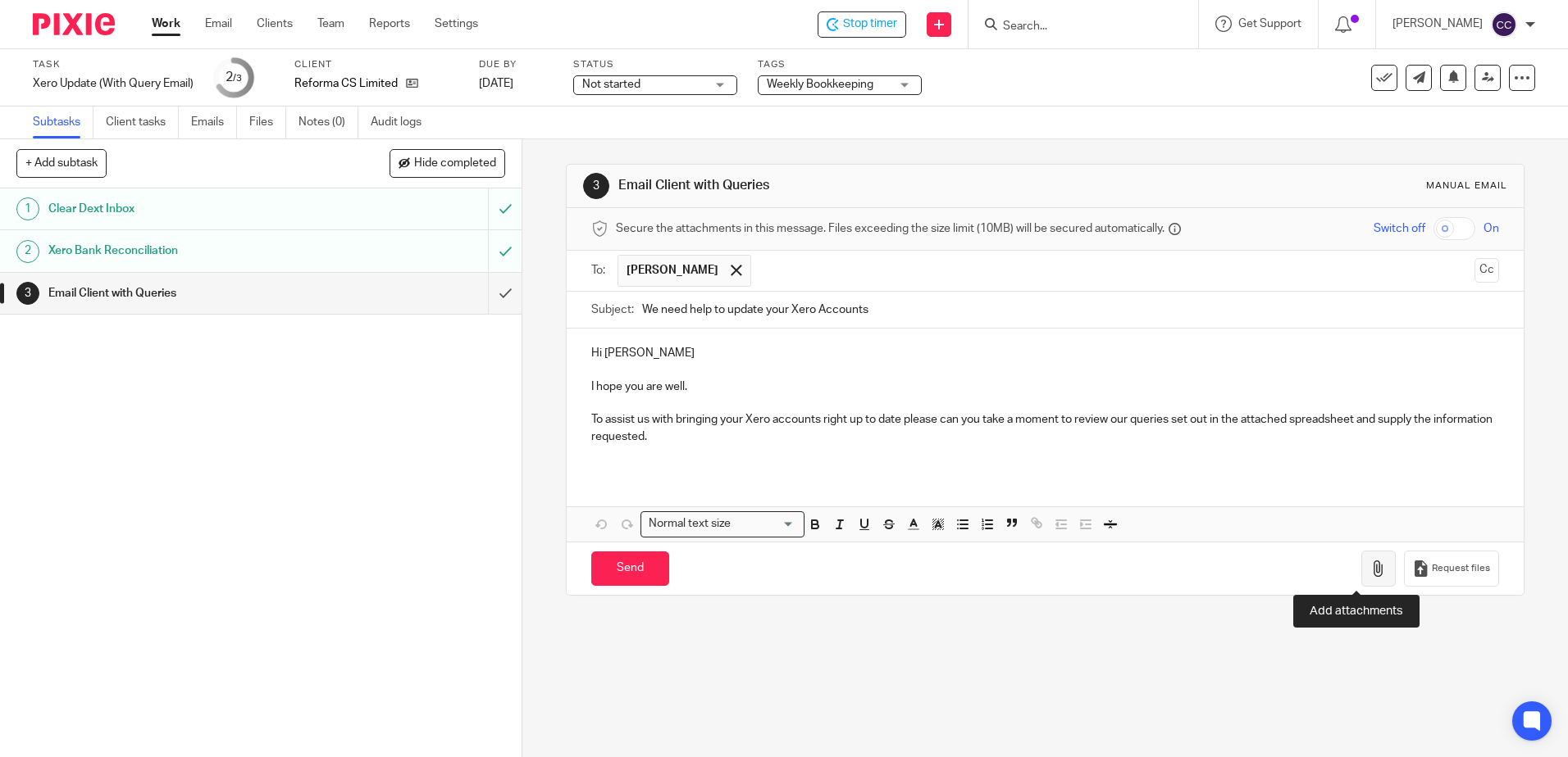
click at [1370, 576] on icon "button" at bounding box center [1377, 568] width 16 height 16
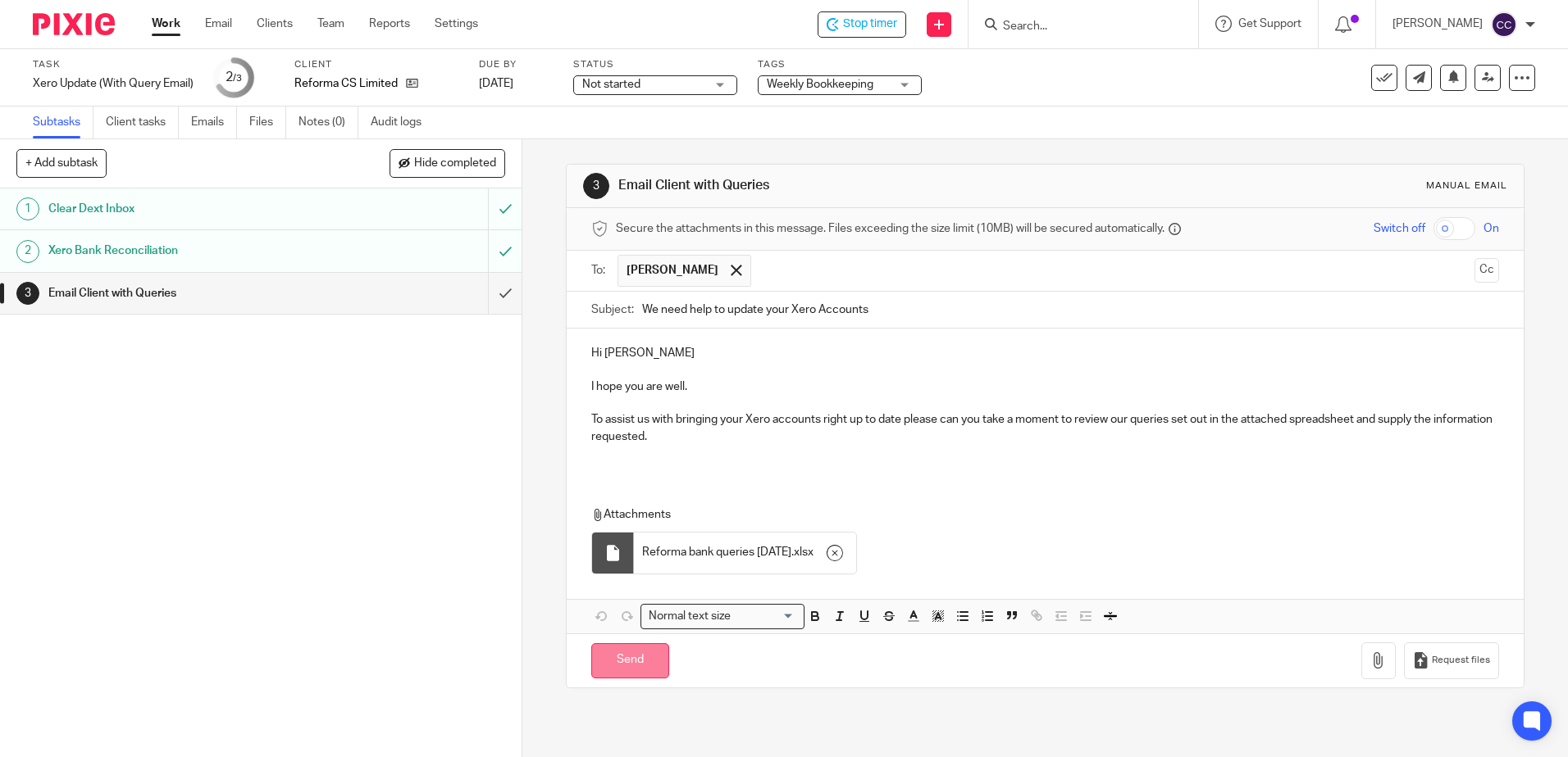
click at [618, 663] on input "Send" at bounding box center [630, 660] width 78 height 35
type input "Sent"
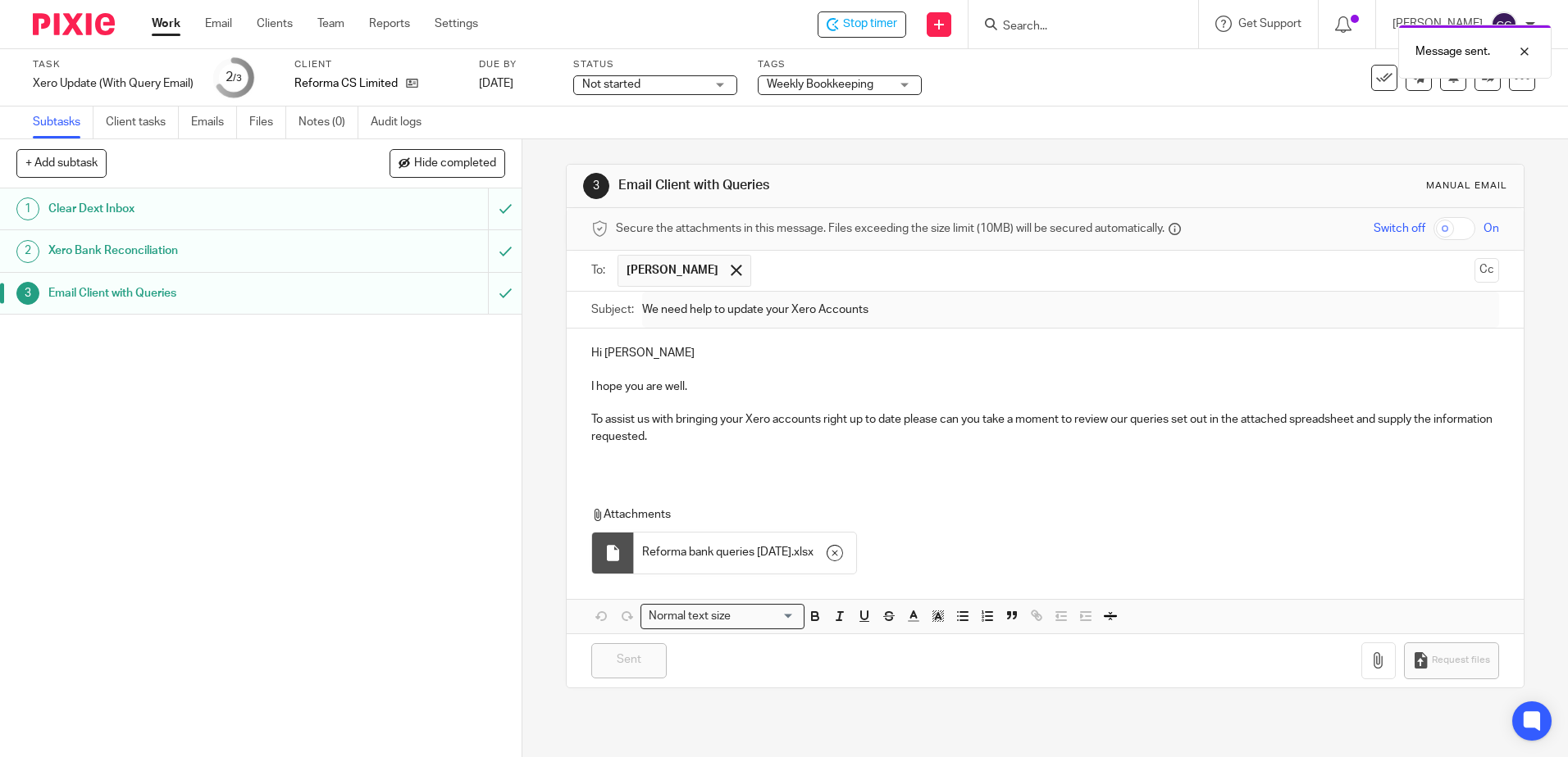
click at [166, 25] on link "Work" at bounding box center [166, 23] width 28 height 16
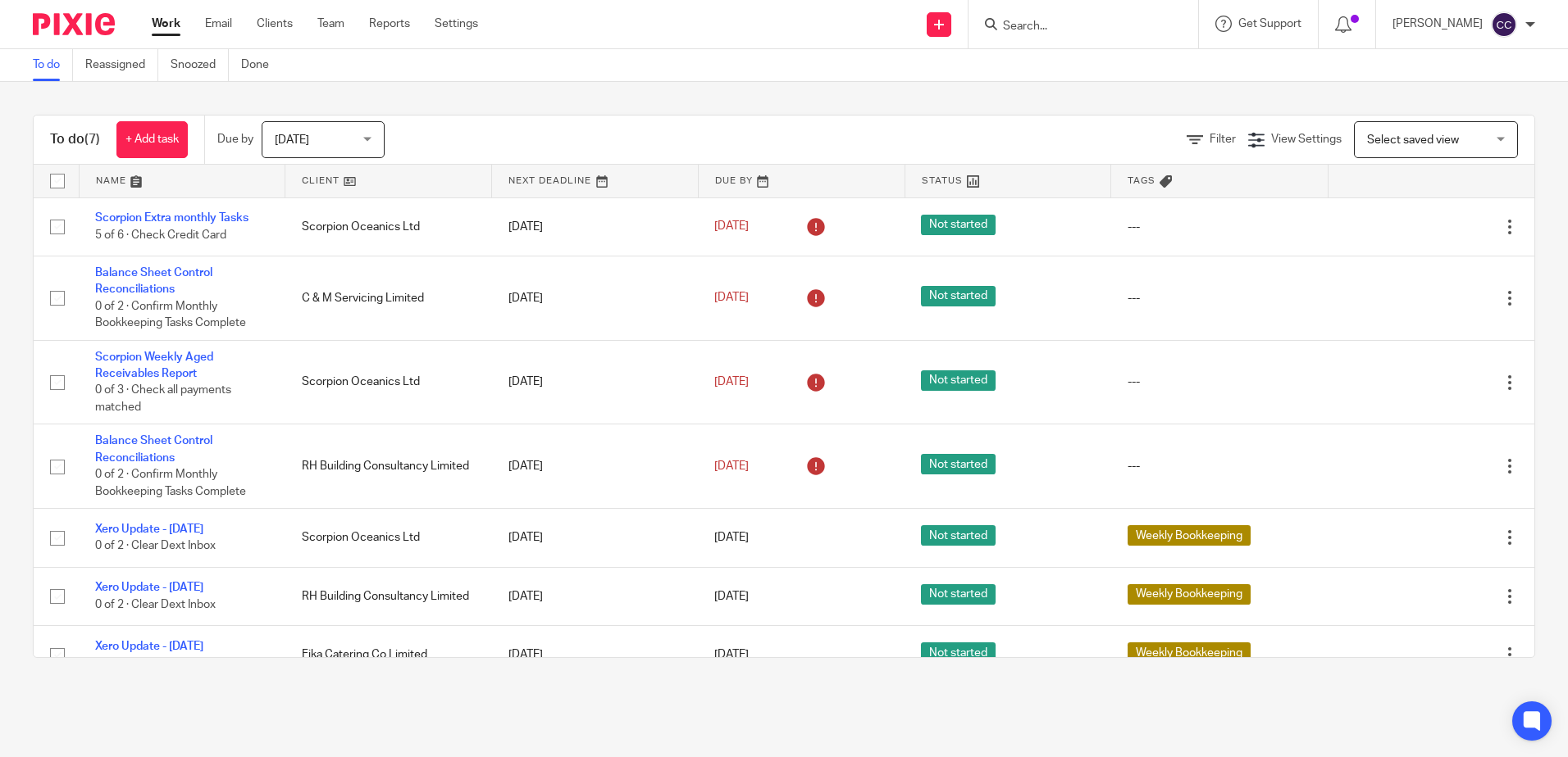
click at [314, 177] on link at bounding box center [388, 181] width 206 height 33
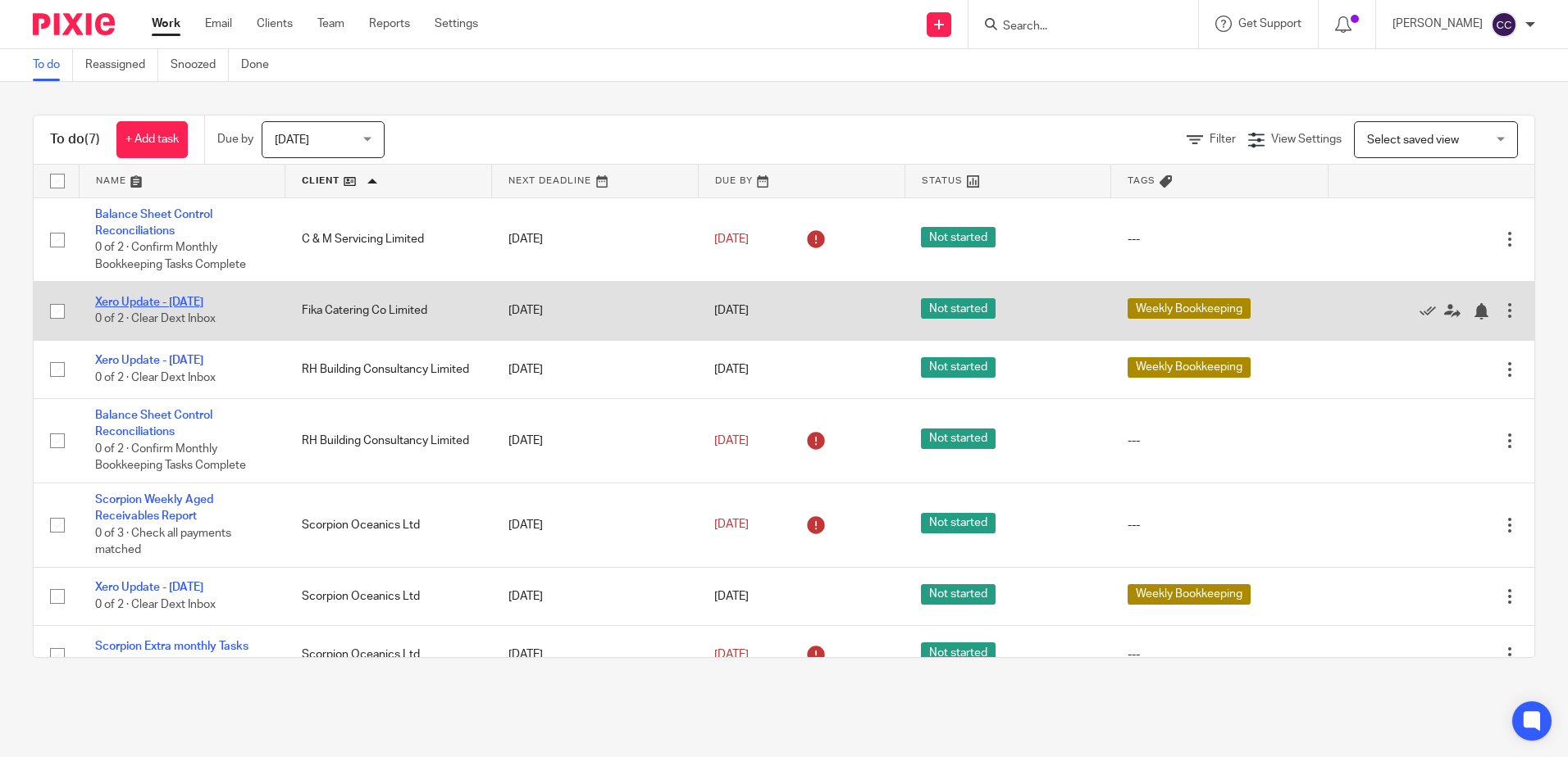
click at [170, 300] on link "Xero Update - [DATE]" at bounding box center [148, 302] width 108 height 11
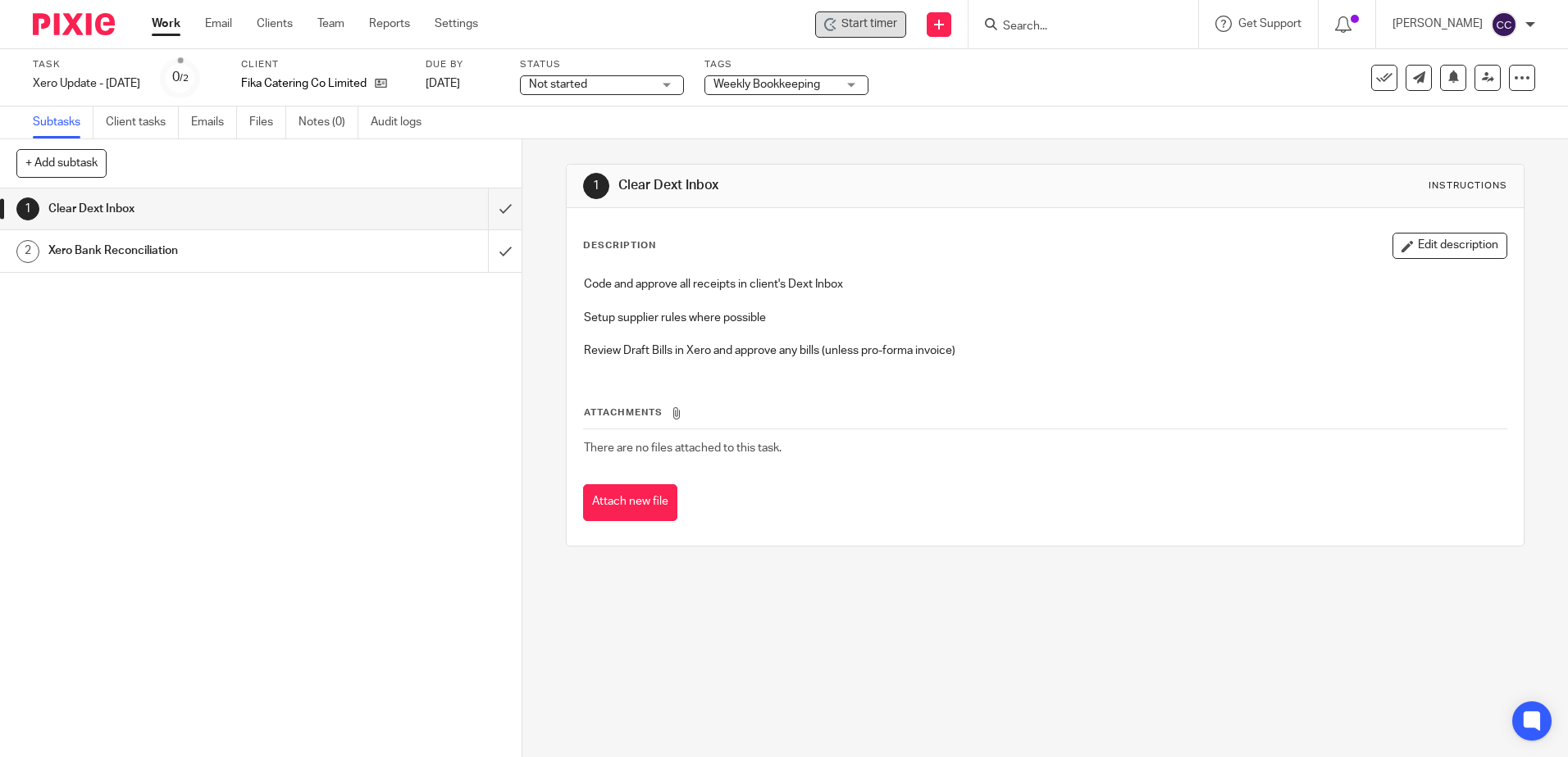
click at [897, 28] on span "Start timer" at bounding box center [869, 24] width 56 height 17
click at [890, 28] on span "Start timer" at bounding box center [869, 24] width 56 height 17
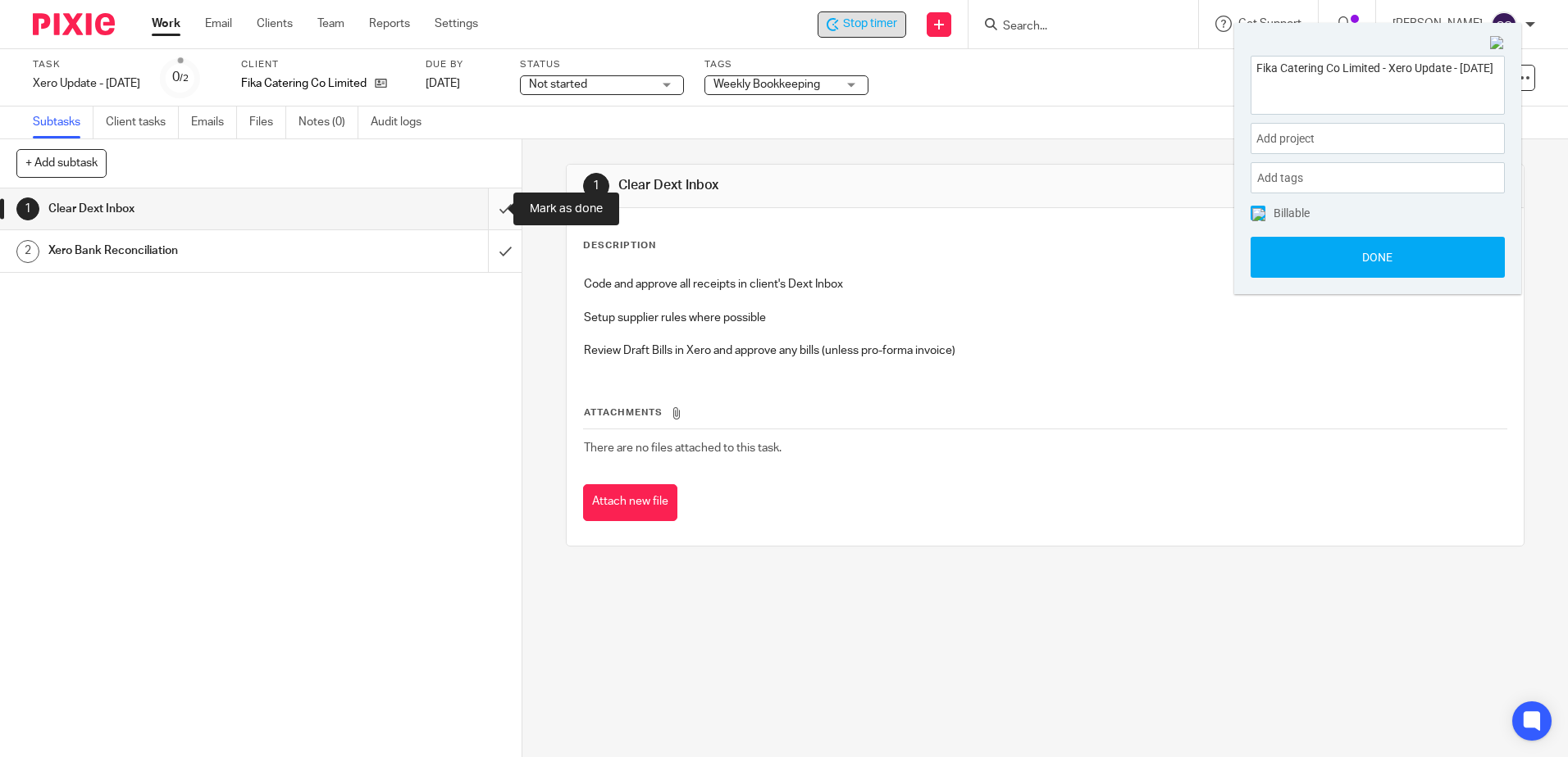
click at [483, 210] on input "submit" at bounding box center [260, 210] width 522 height 41
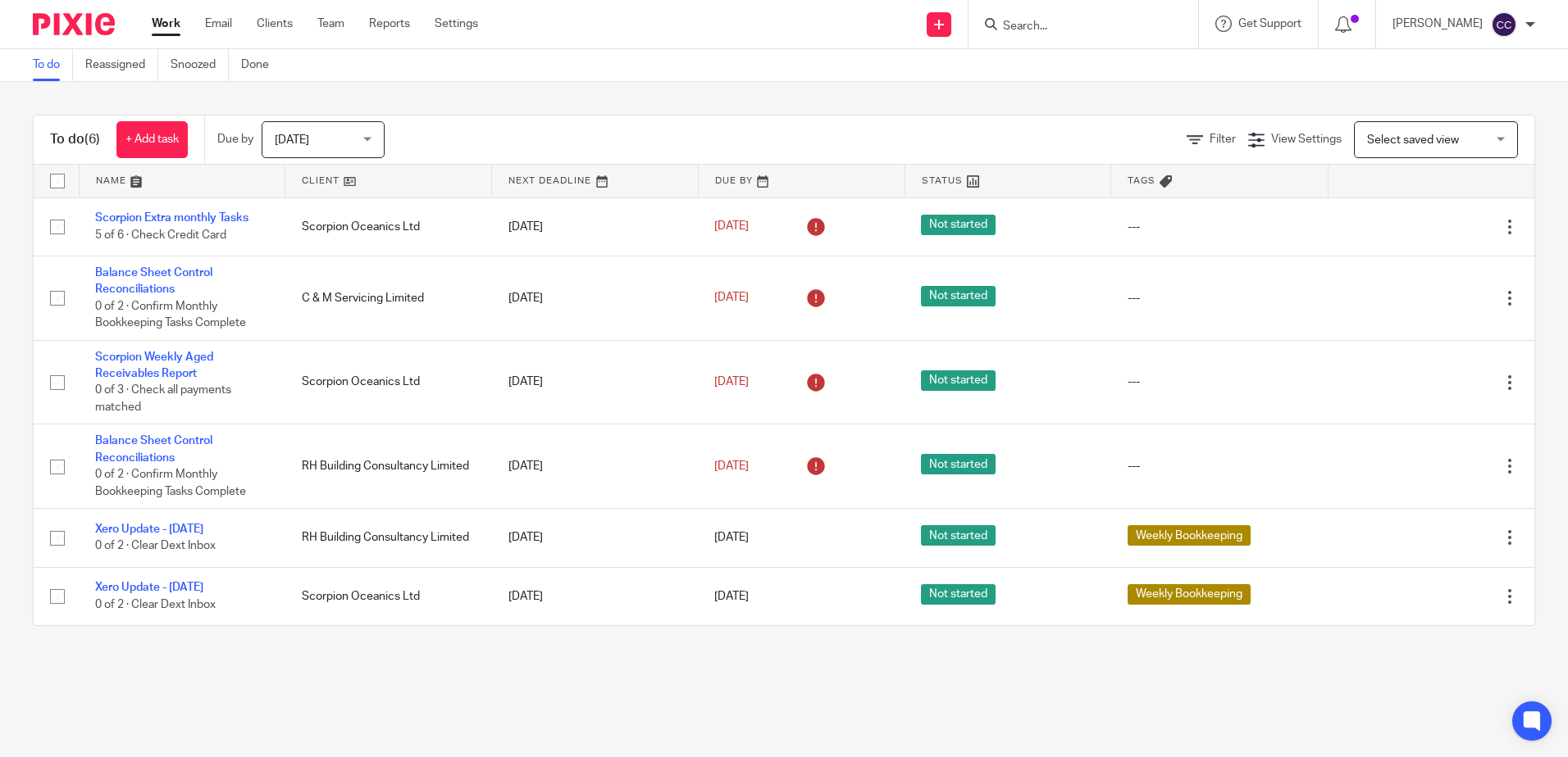
click at [323, 174] on link at bounding box center [388, 181] width 206 height 33
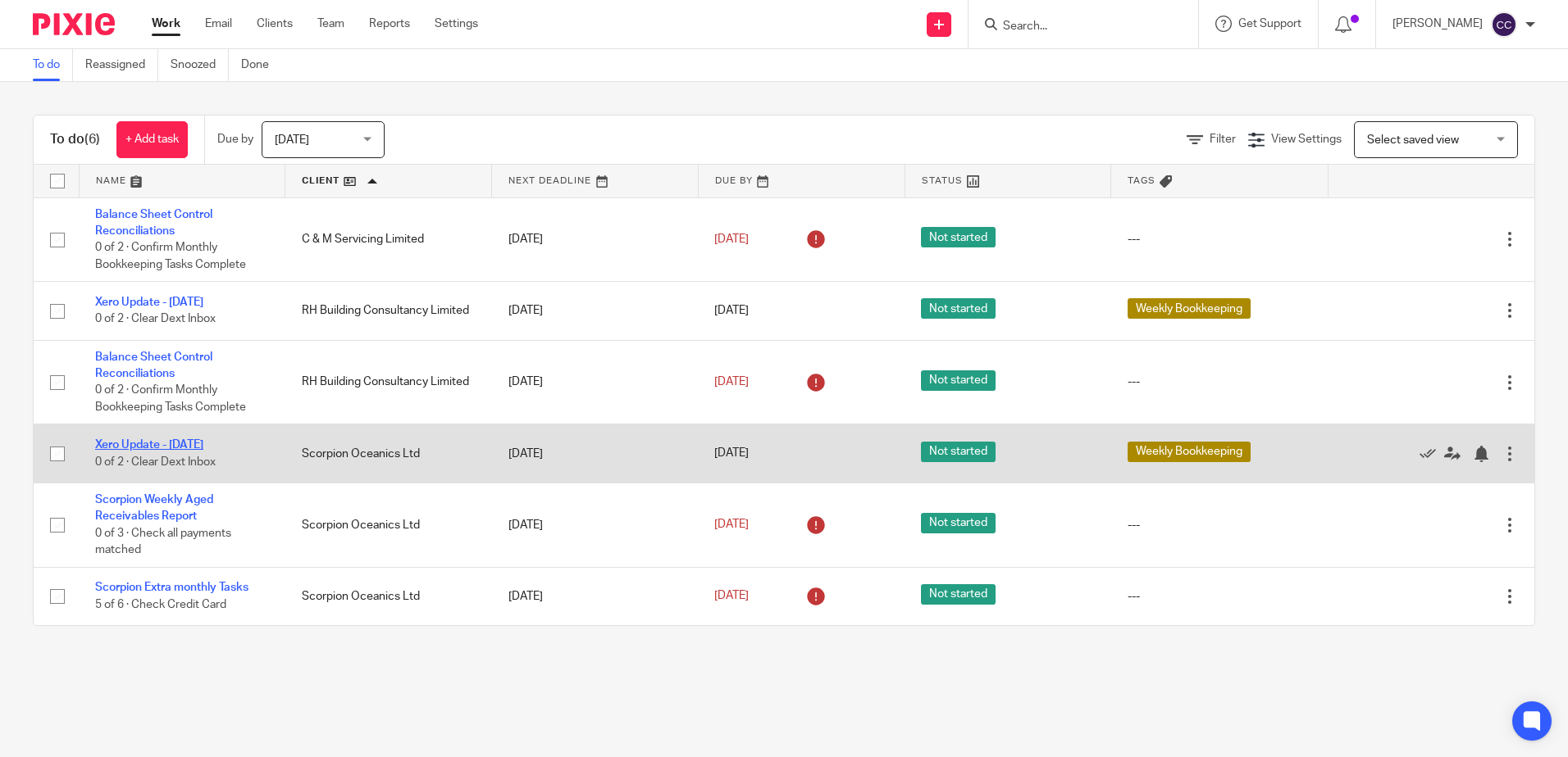
click at [173, 441] on link "Xero Update - [DATE]" at bounding box center [148, 445] width 108 height 11
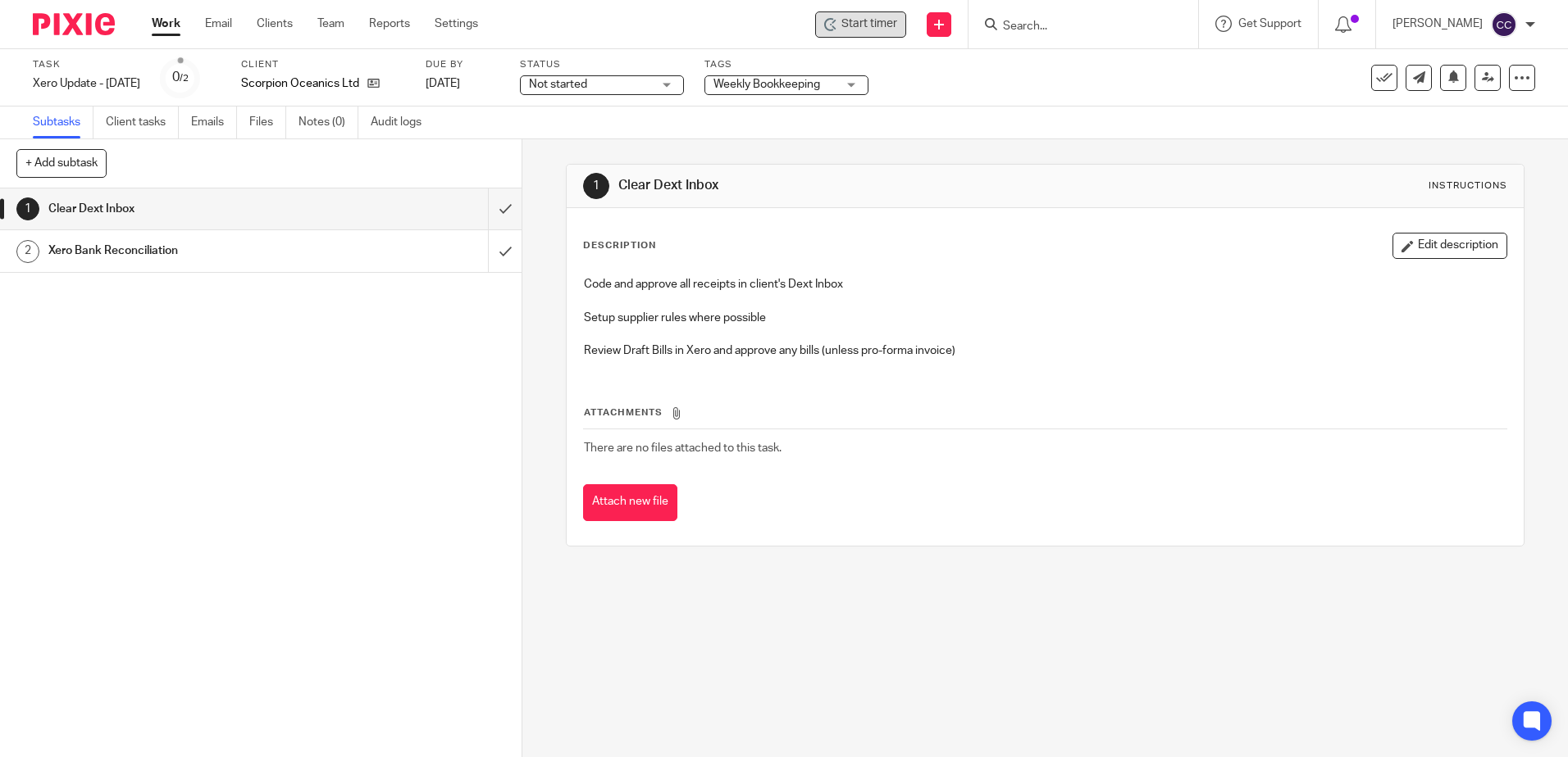
click at [837, 23] on icon at bounding box center [830, 24] width 13 height 13
click at [862, 24] on div "Start timer" at bounding box center [860, 24] width 73 height 17
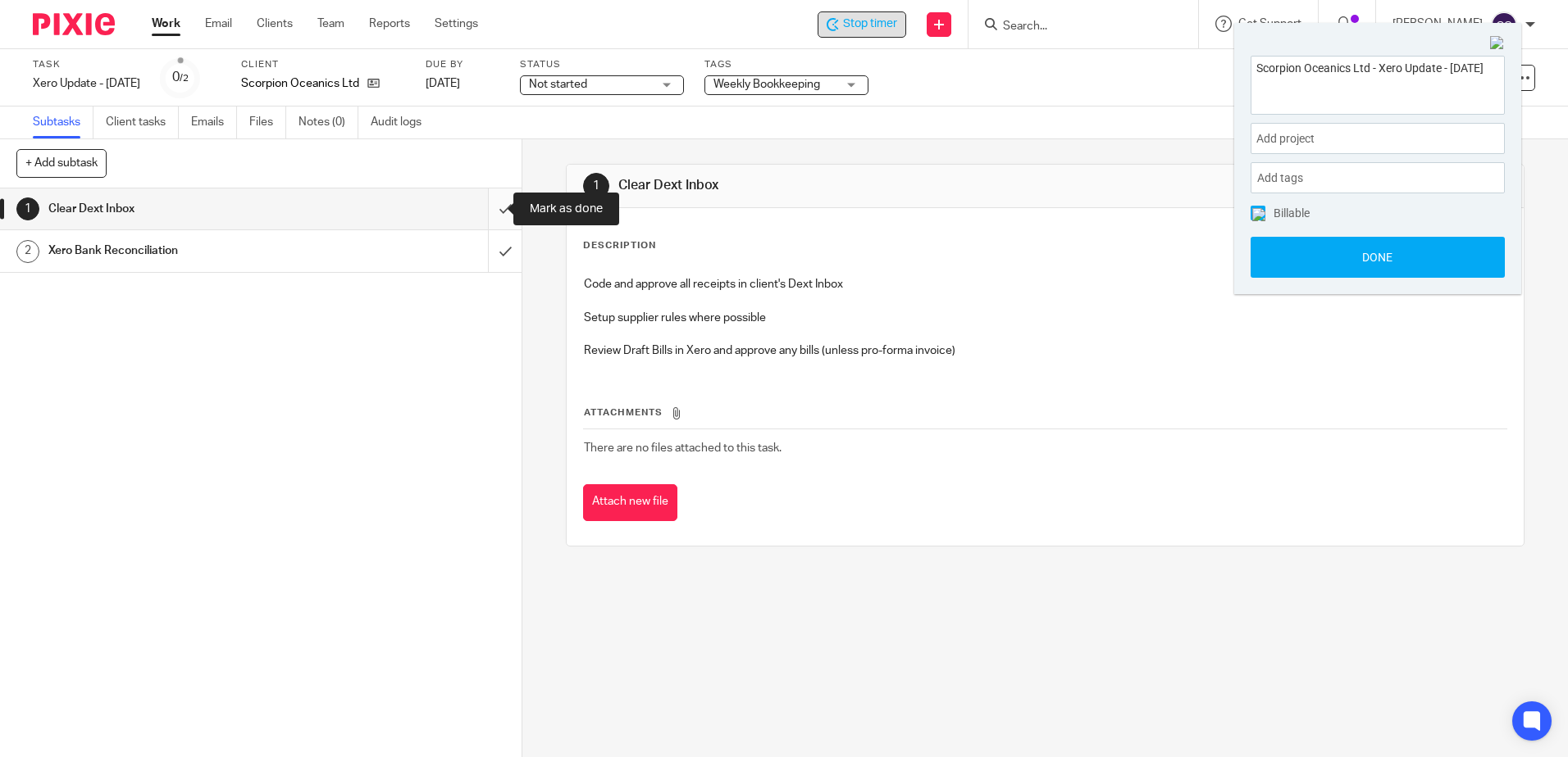
click at [488, 212] on input "submit" at bounding box center [260, 210] width 522 height 41
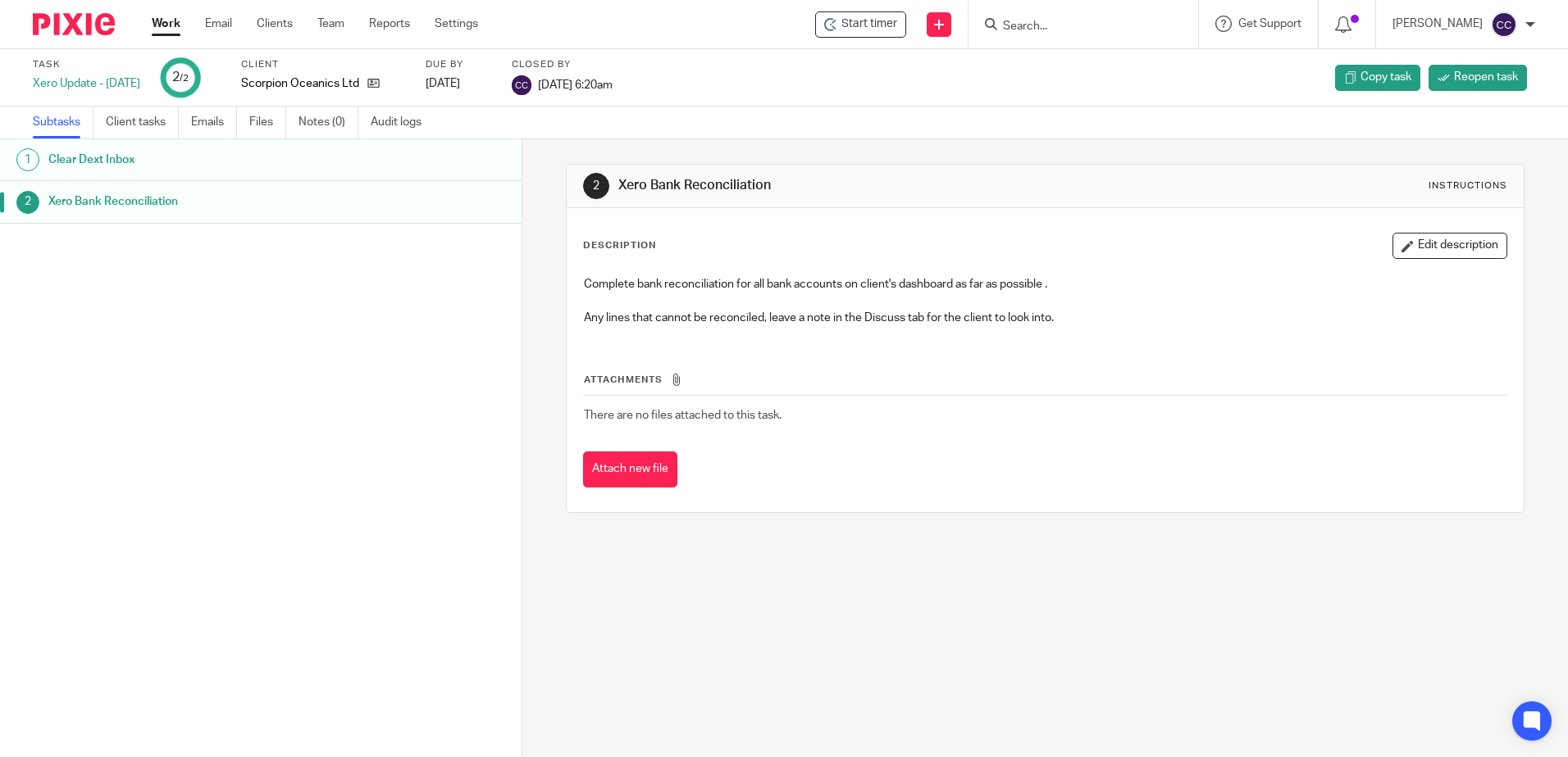
click at [170, 22] on link "Work" at bounding box center [166, 23] width 28 height 16
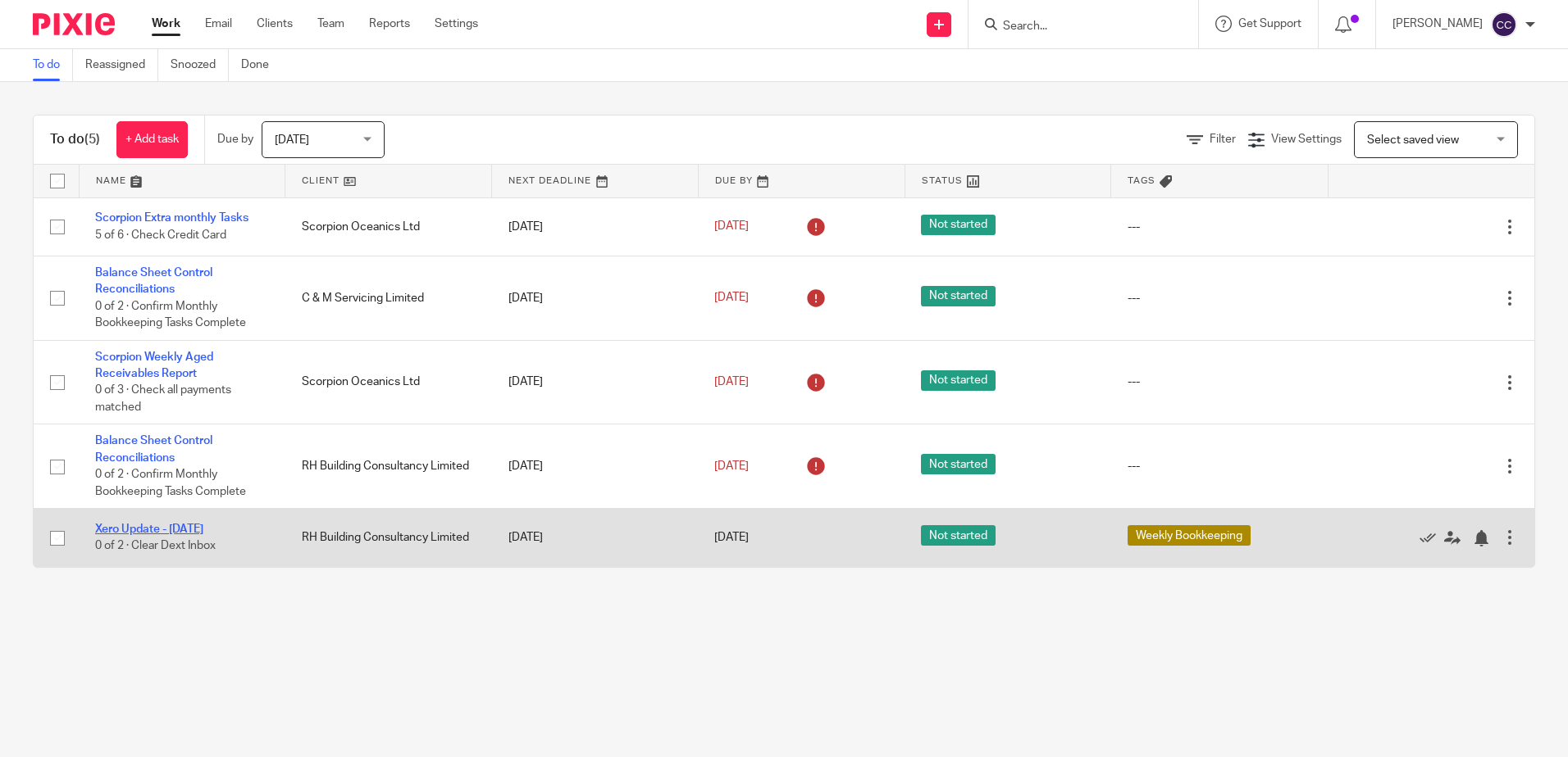
click at [183, 526] on link "Xero Update - [DATE]" at bounding box center [148, 529] width 108 height 11
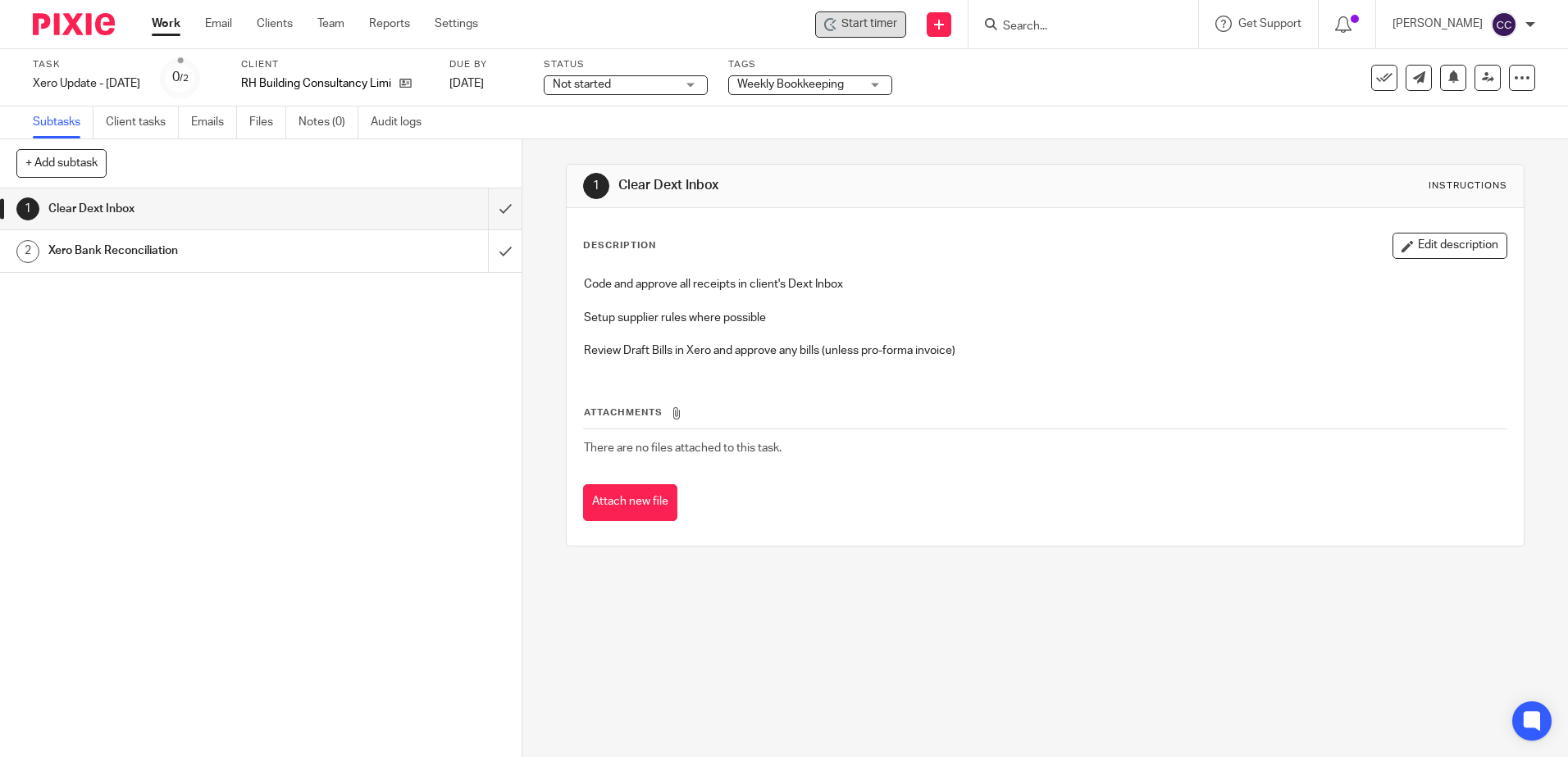
click at [869, 25] on span "Start timer" at bounding box center [869, 24] width 56 height 17
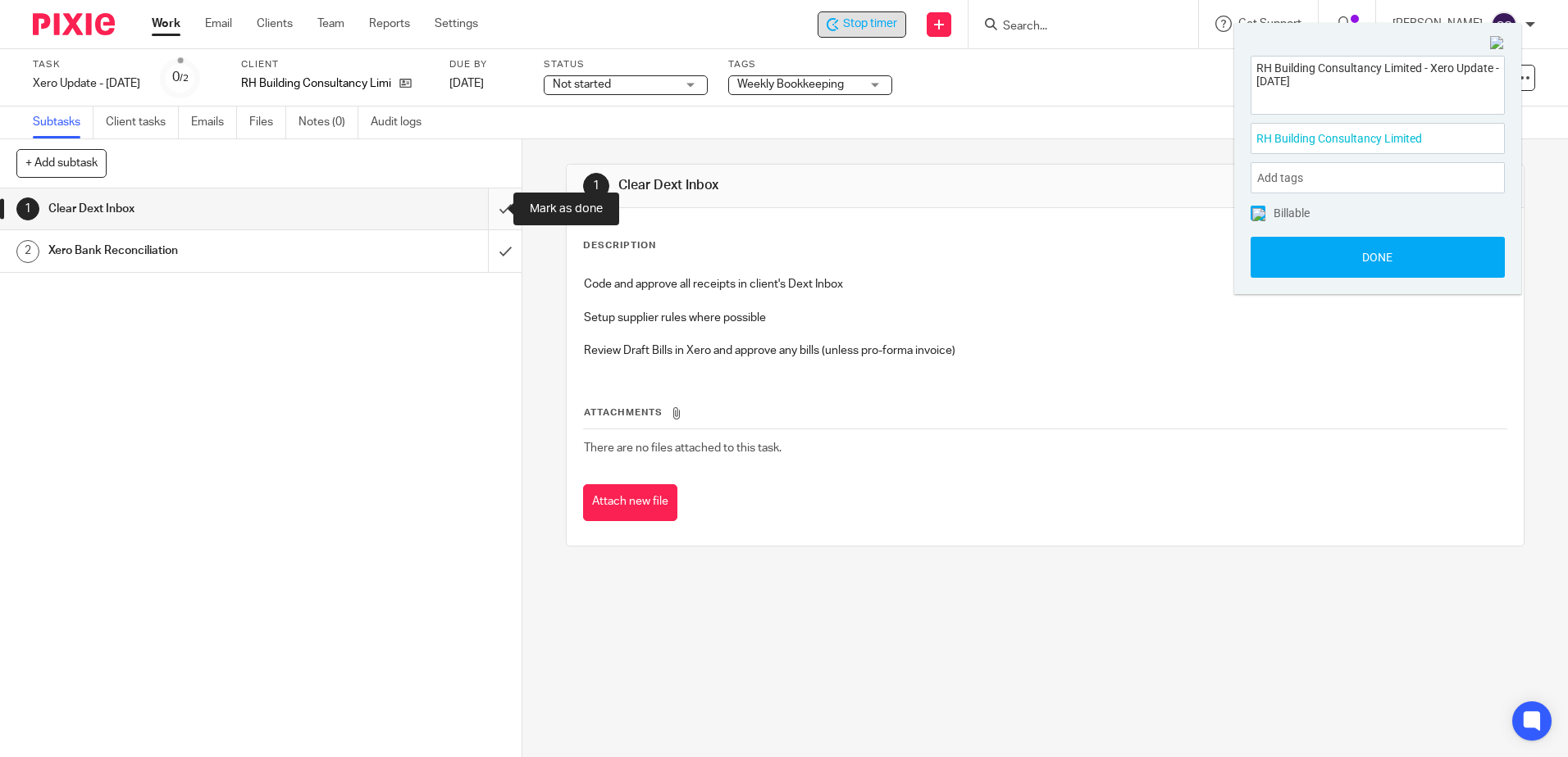
click at [486, 205] on input "submit" at bounding box center [260, 210] width 522 height 41
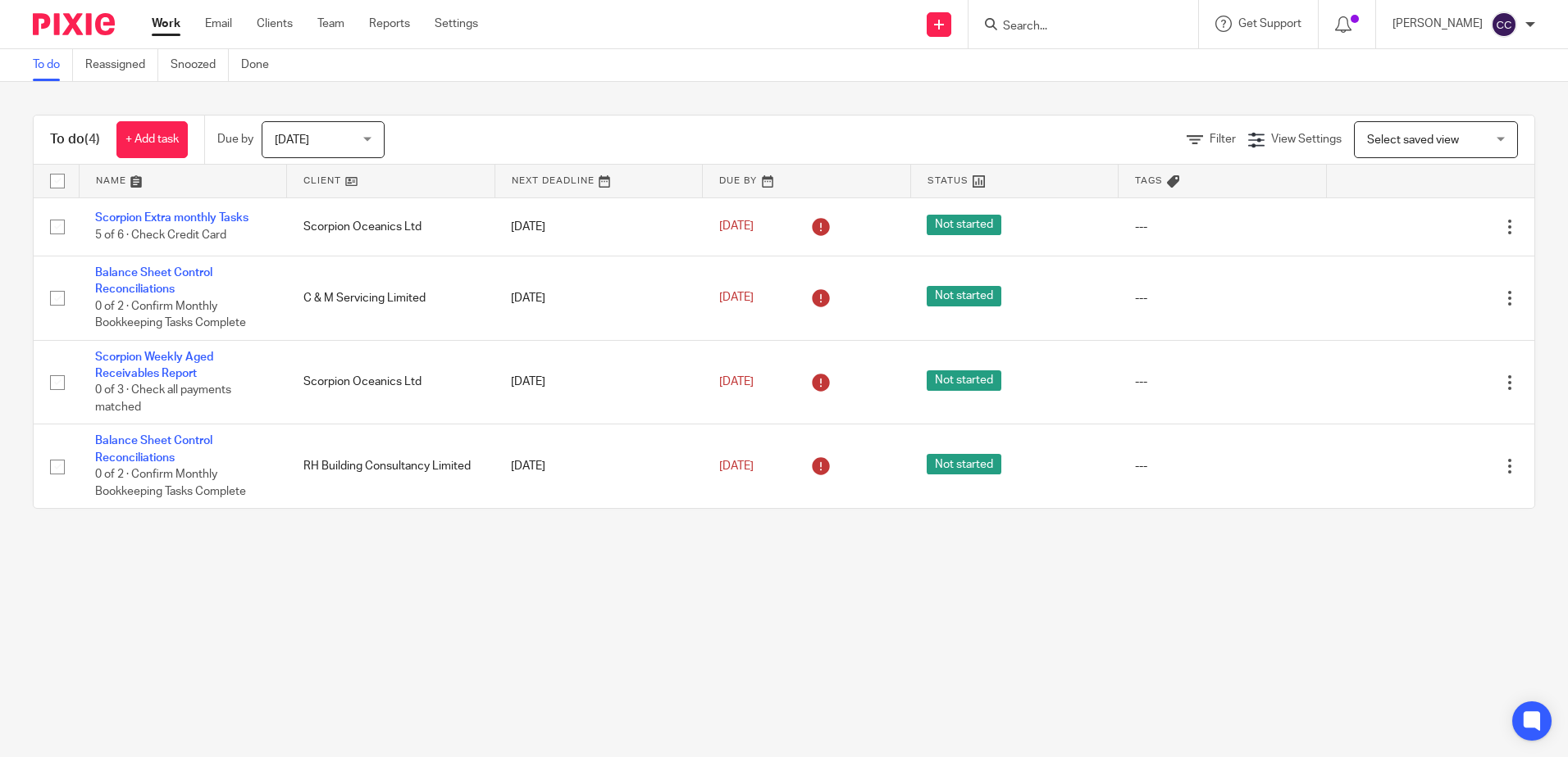
click at [321, 185] on link at bounding box center [391, 181] width 208 height 33
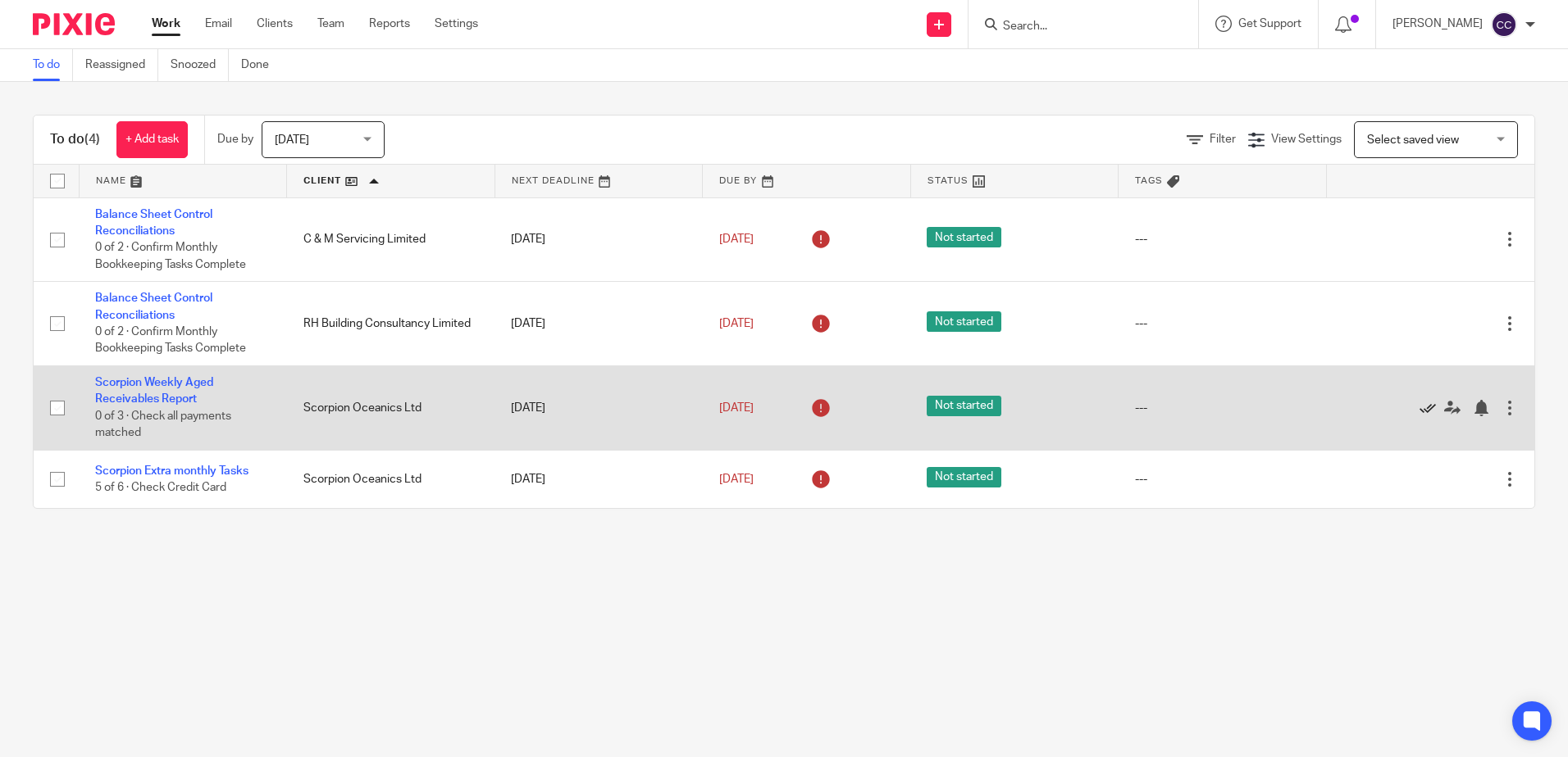
click at [1420, 405] on icon at bounding box center [1427, 408] width 16 height 16
